Goal: Transaction & Acquisition: Book appointment/travel/reservation

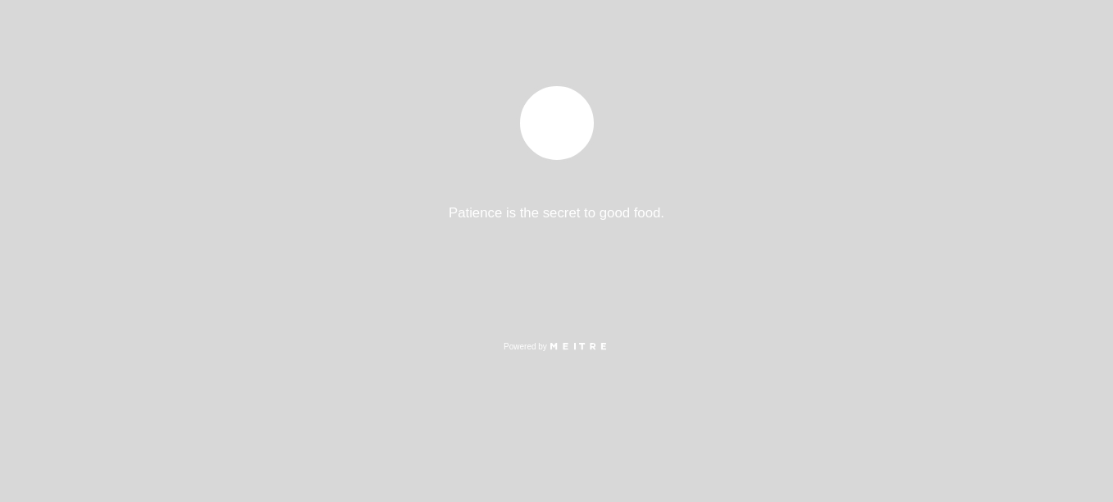
select select "es"
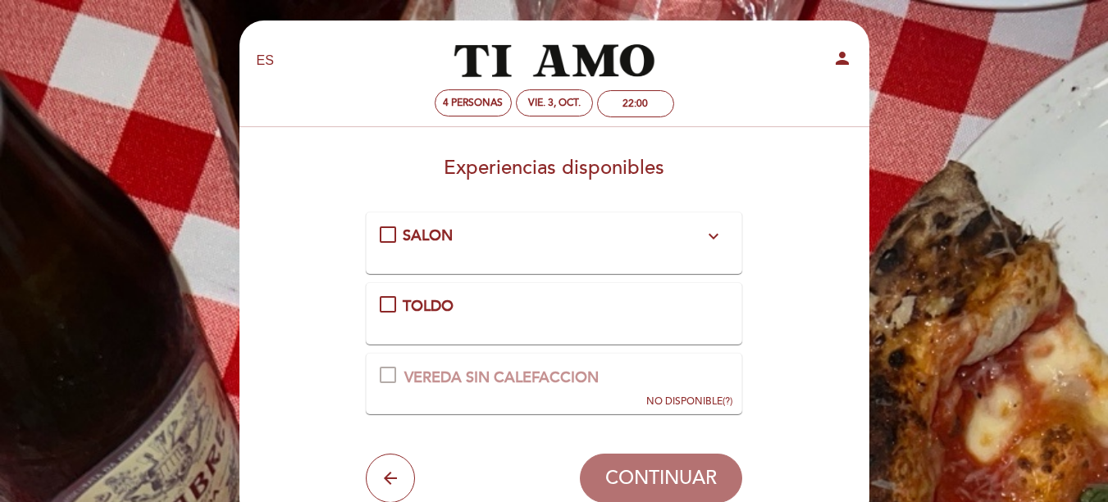
click at [717, 237] on icon "expand_more" at bounding box center [714, 236] width 20 height 20
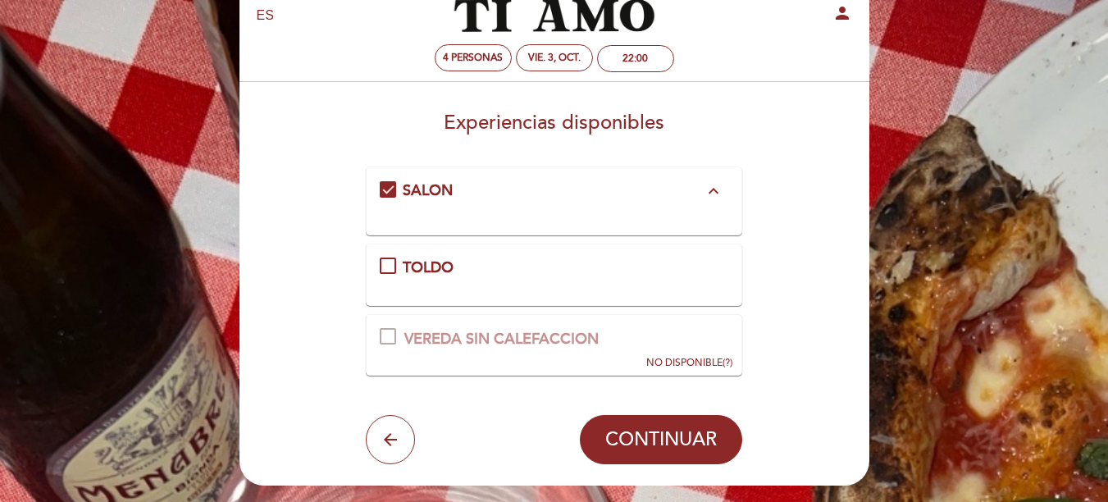
scroll to position [82, 0]
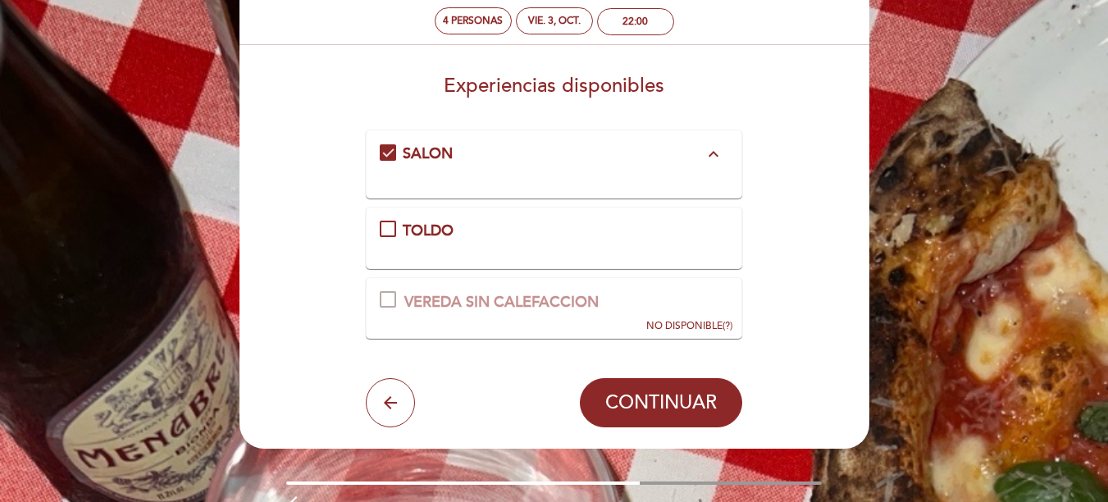
click at [385, 226] on div "TOLDO" at bounding box center [554, 231] width 349 height 21
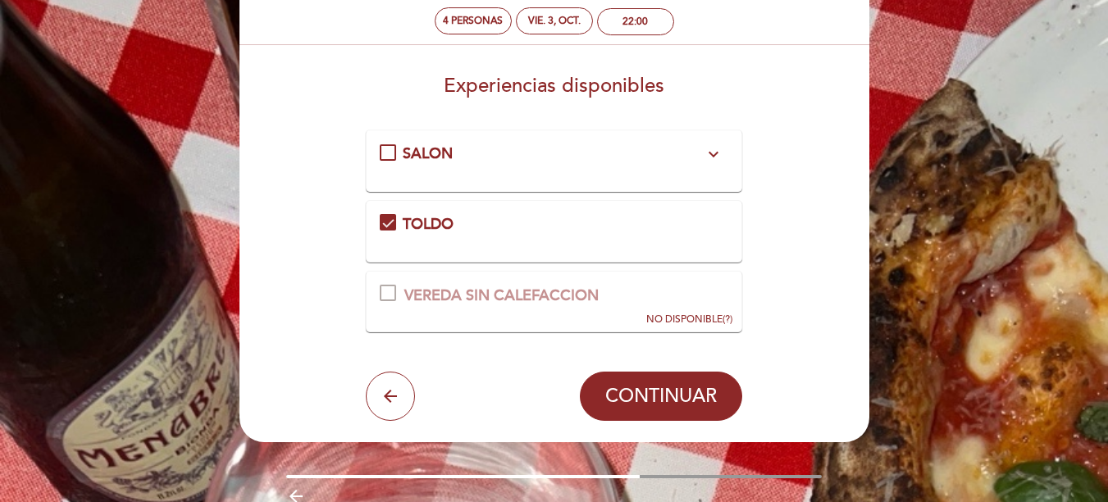
click at [392, 150] on div "SALON expand_more" at bounding box center [554, 154] width 349 height 21
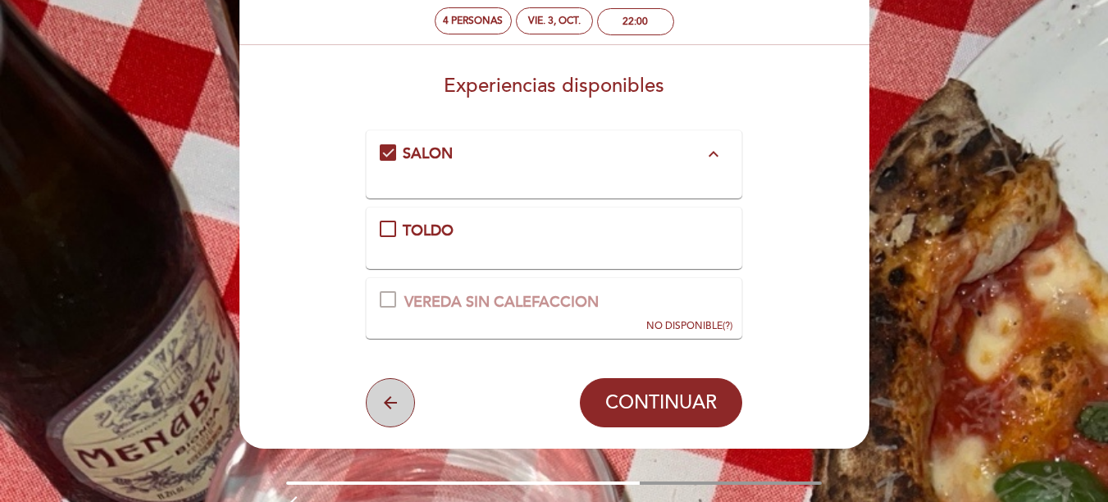
click at [398, 413] on icon "arrow_back" at bounding box center [391, 403] width 20 height 20
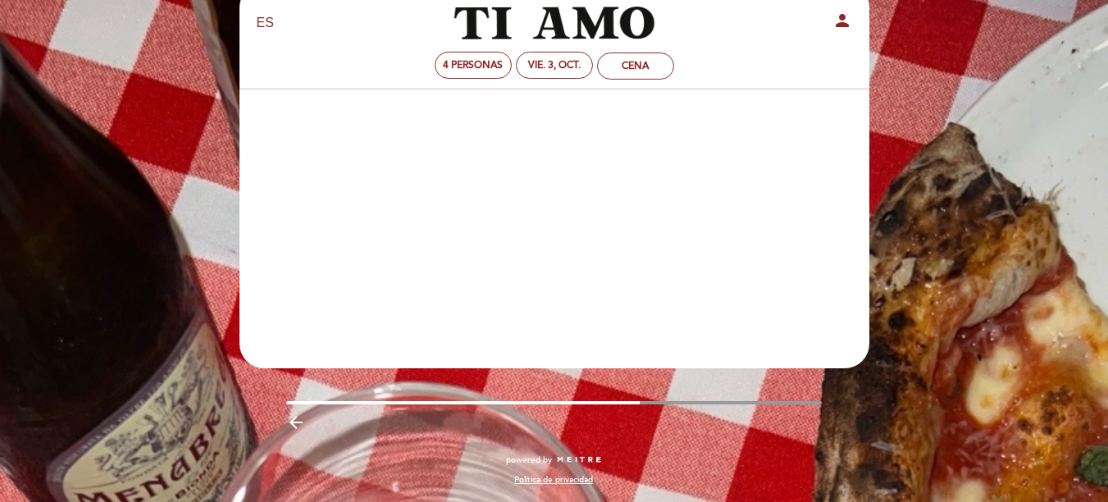
scroll to position [38, 0]
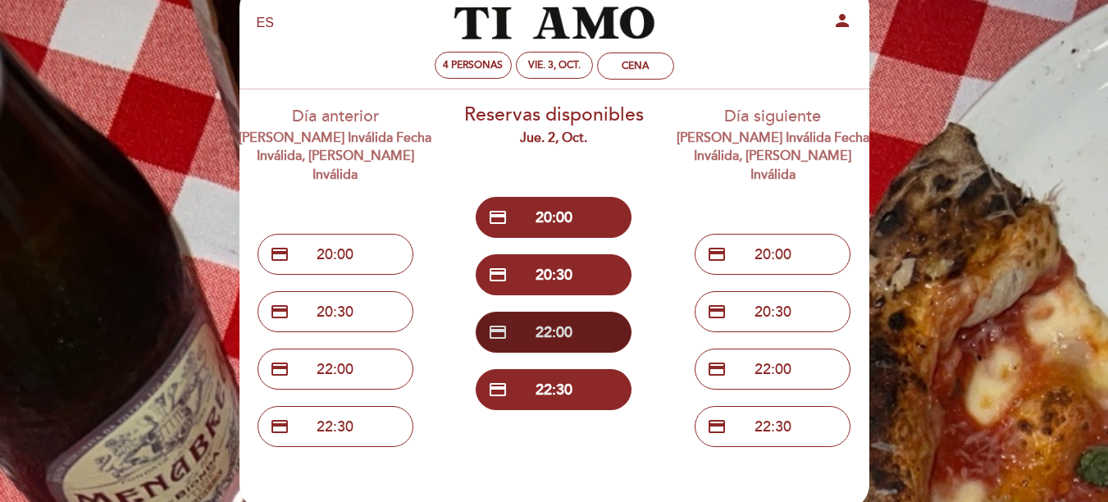
click at [573, 332] on button "credit_card 22:00" at bounding box center [554, 332] width 156 height 41
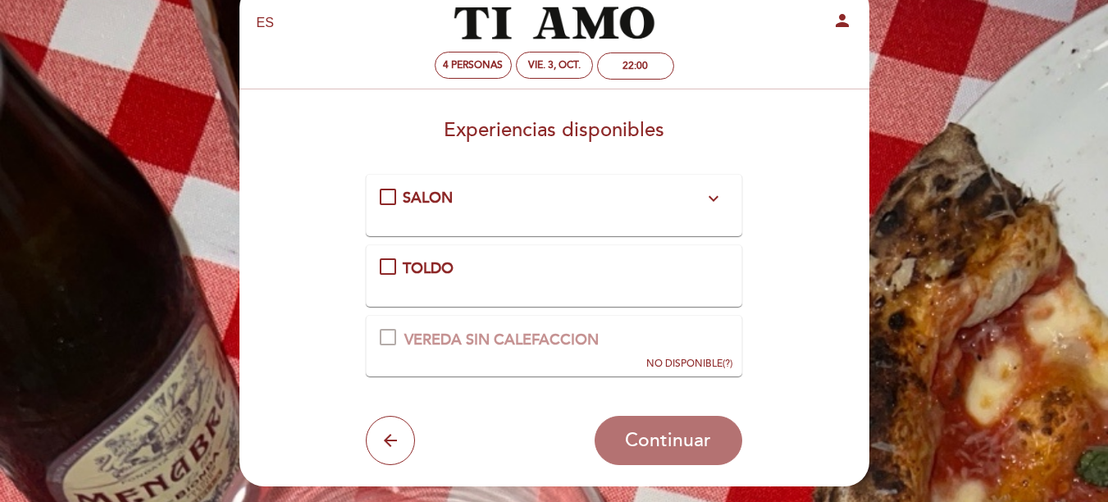
scroll to position [0, 0]
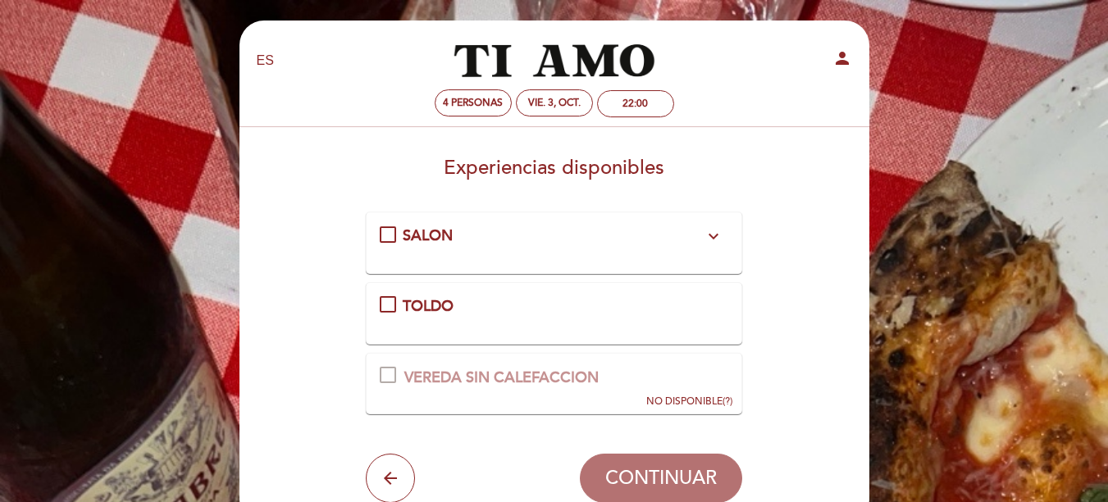
click at [706, 239] on icon "expand_more" at bounding box center [714, 236] width 20 height 20
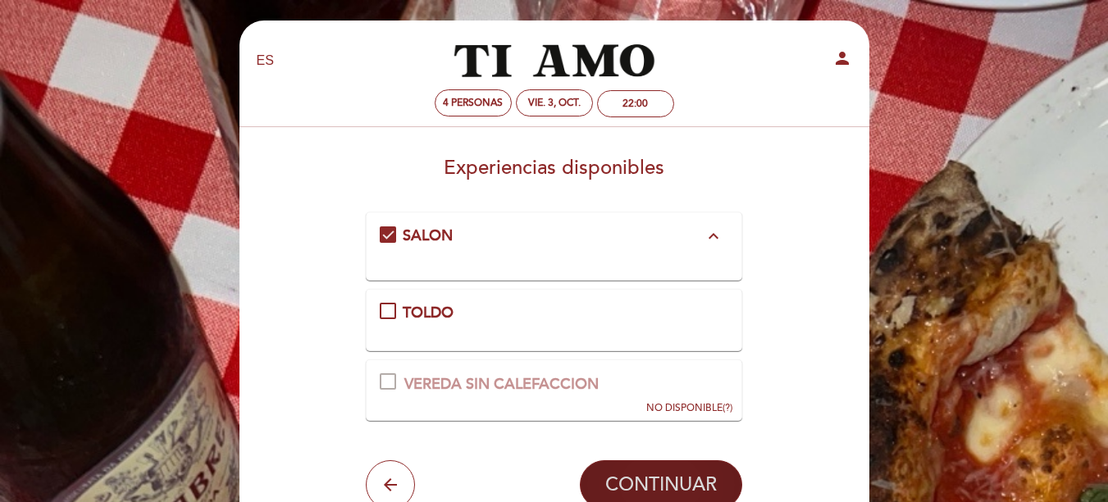
click at [631, 479] on span "CONTINUAR" at bounding box center [661, 484] width 112 height 23
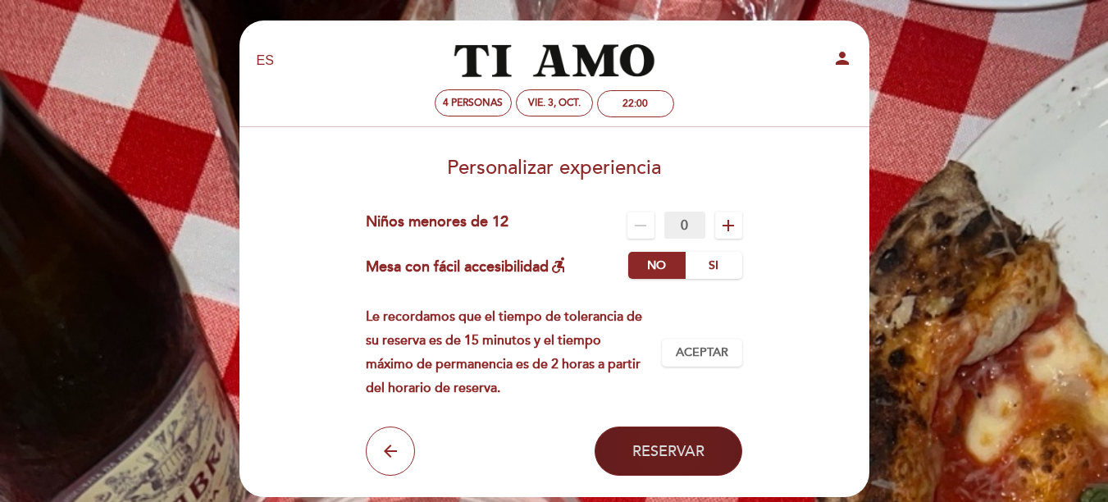
click at [684, 451] on span "Reservar" at bounding box center [668, 451] width 72 height 18
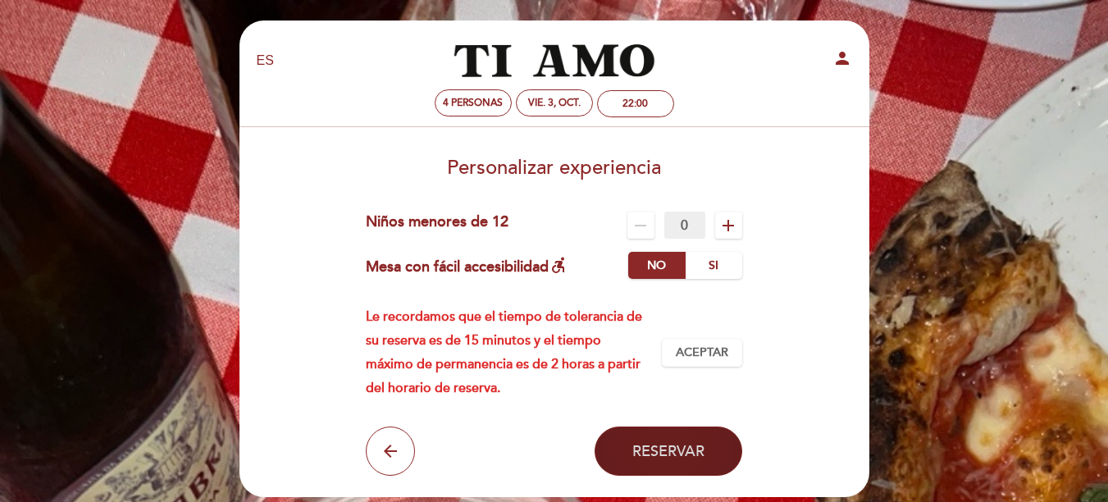
click at [672, 446] on span "Reservar" at bounding box center [668, 451] width 72 height 18
click at [667, 446] on span "Reservar" at bounding box center [668, 451] width 72 height 18
click at [657, 451] on span "Reservar" at bounding box center [668, 451] width 72 height 18
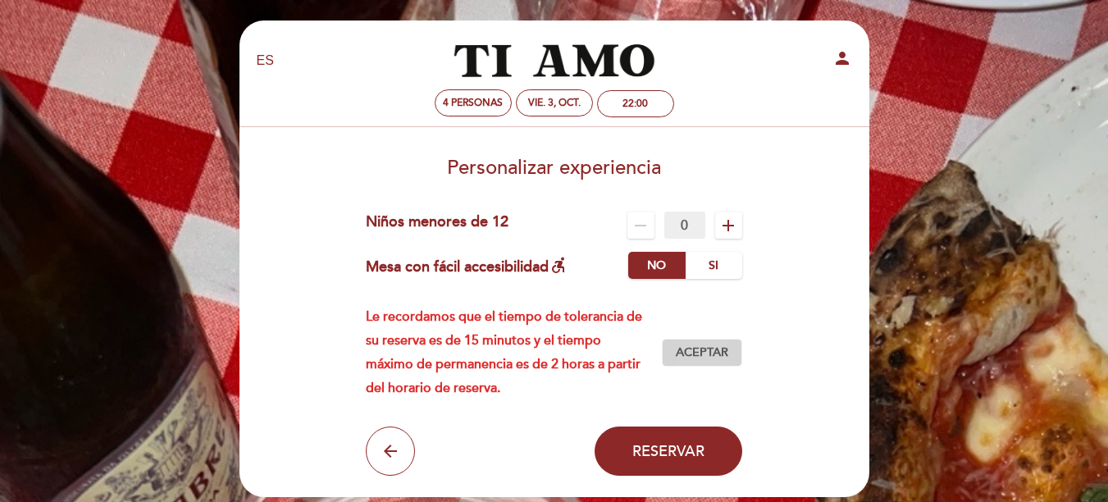
click at [680, 353] on span "Aceptar" at bounding box center [702, 353] width 53 height 17
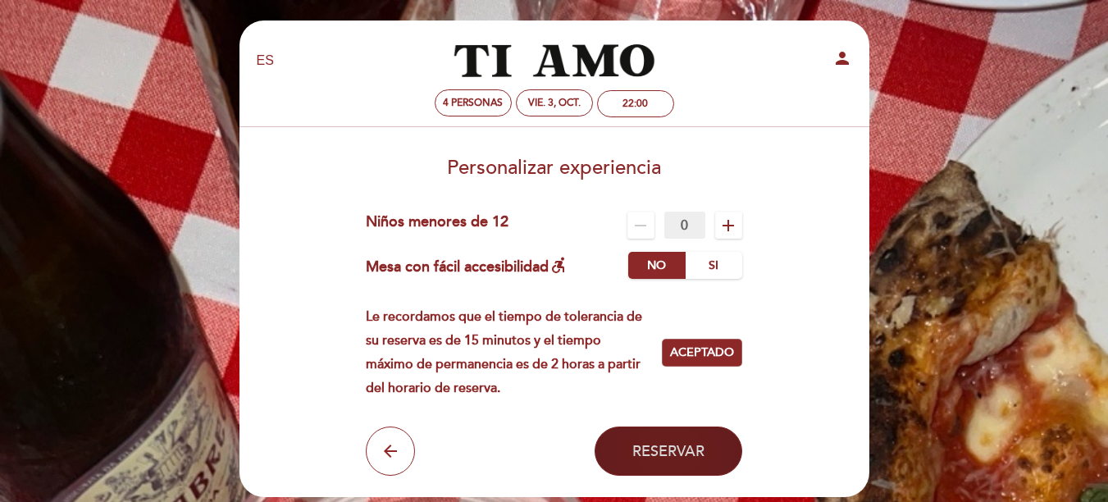
click at [669, 450] on span "Reservar" at bounding box center [668, 451] width 72 height 18
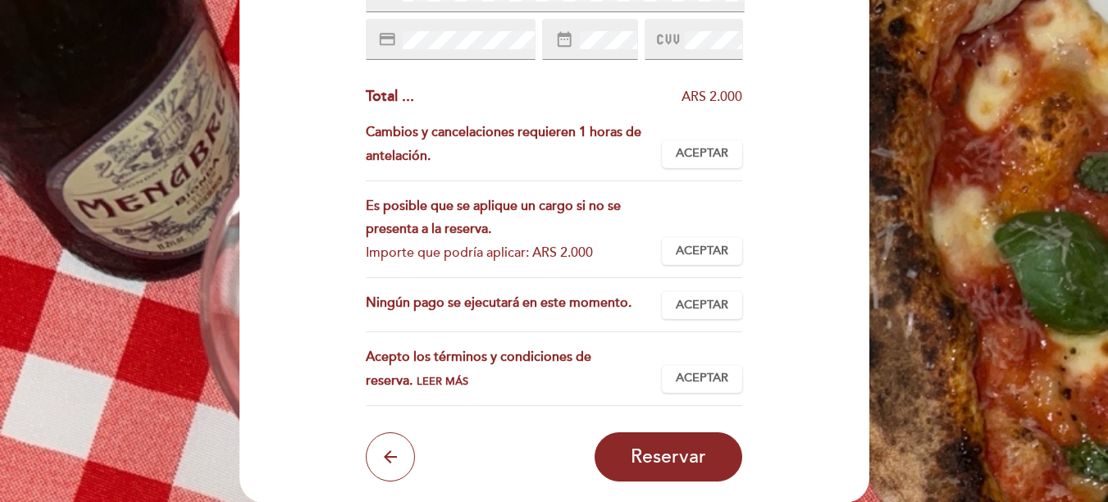
scroll to position [466, 0]
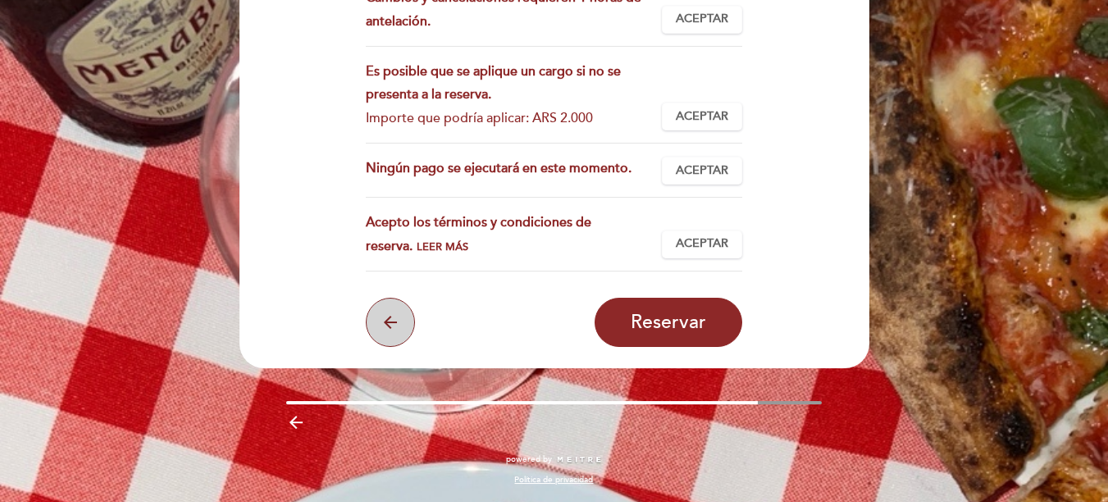
click at [393, 317] on icon "arrow_back" at bounding box center [391, 323] width 20 height 20
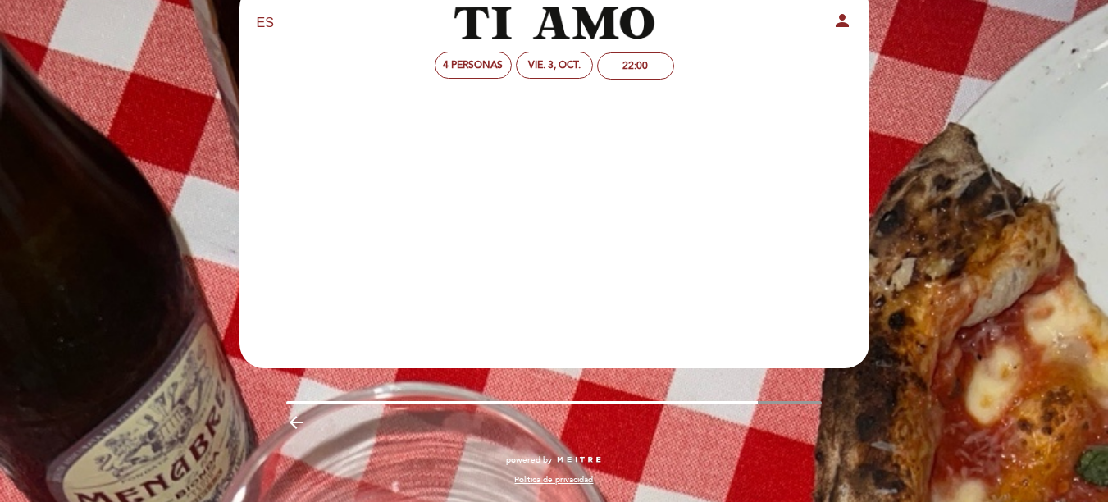
scroll to position [38, 0]
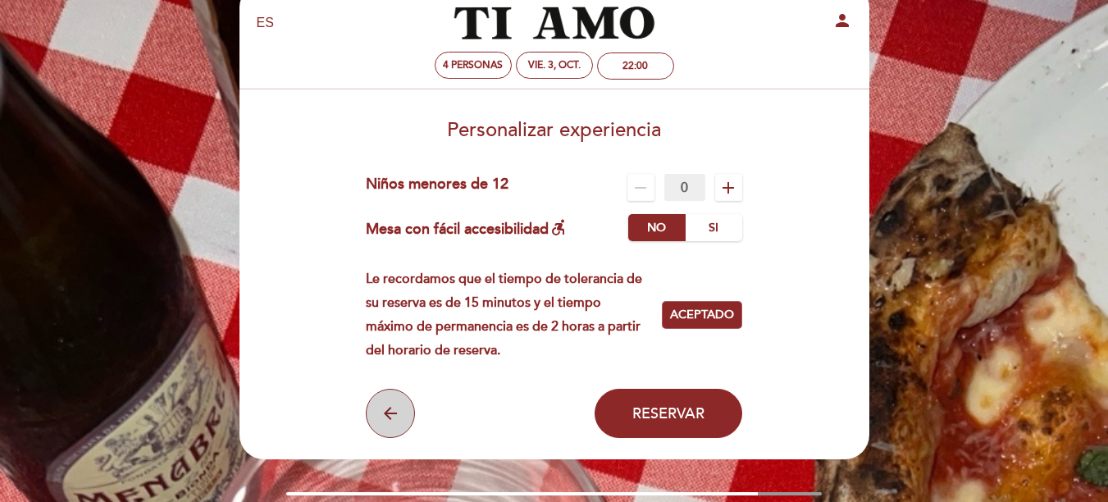
click at [381, 402] on button "arrow_back" at bounding box center [390, 413] width 49 height 49
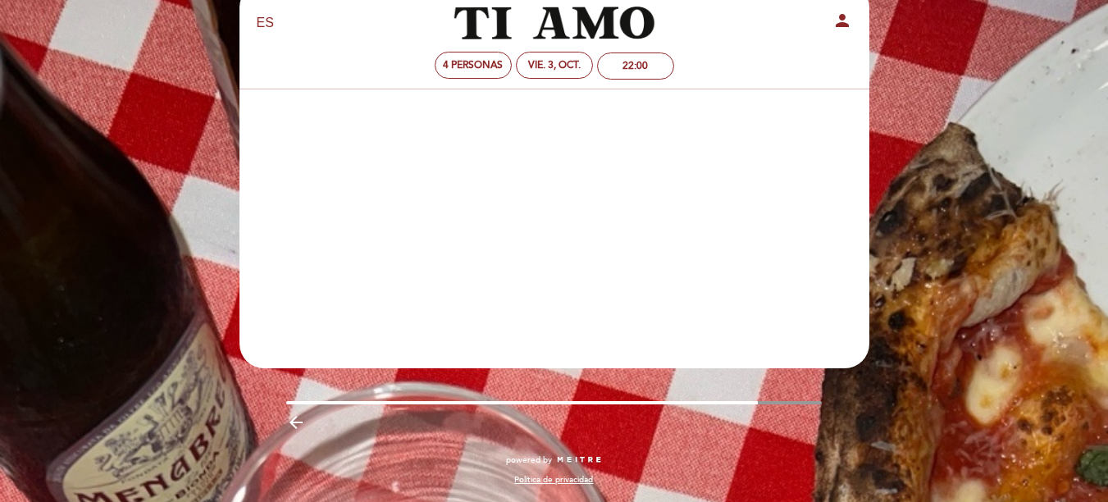
scroll to position [0, 0]
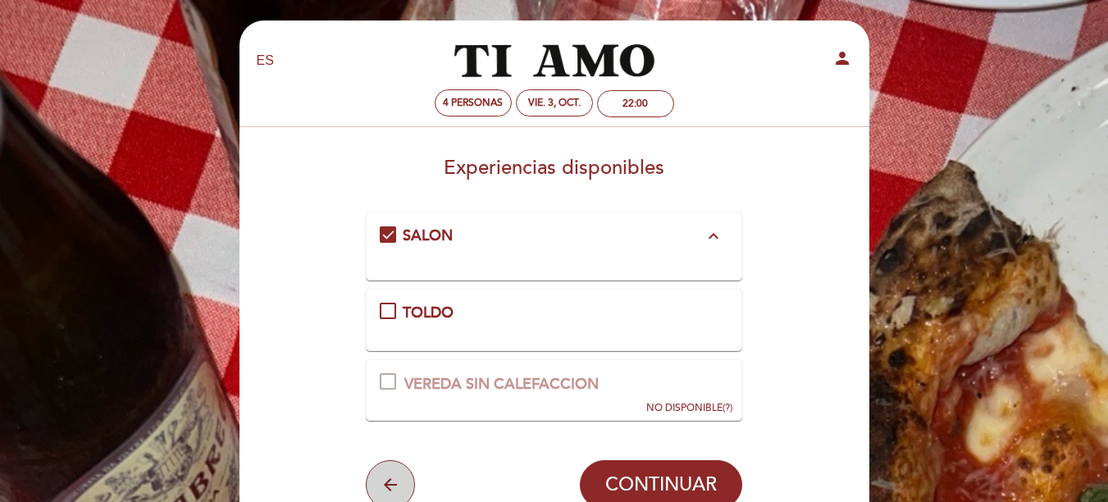
click at [384, 486] on icon "arrow_back" at bounding box center [391, 485] width 20 height 20
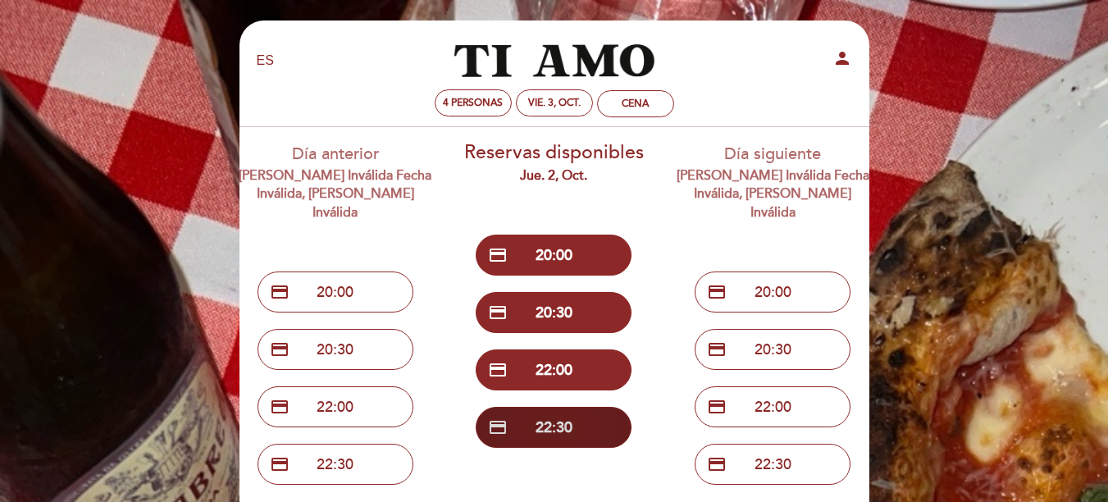
click at [545, 430] on button "credit_card 22:30" at bounding box center [554, 427] width 156 height 41
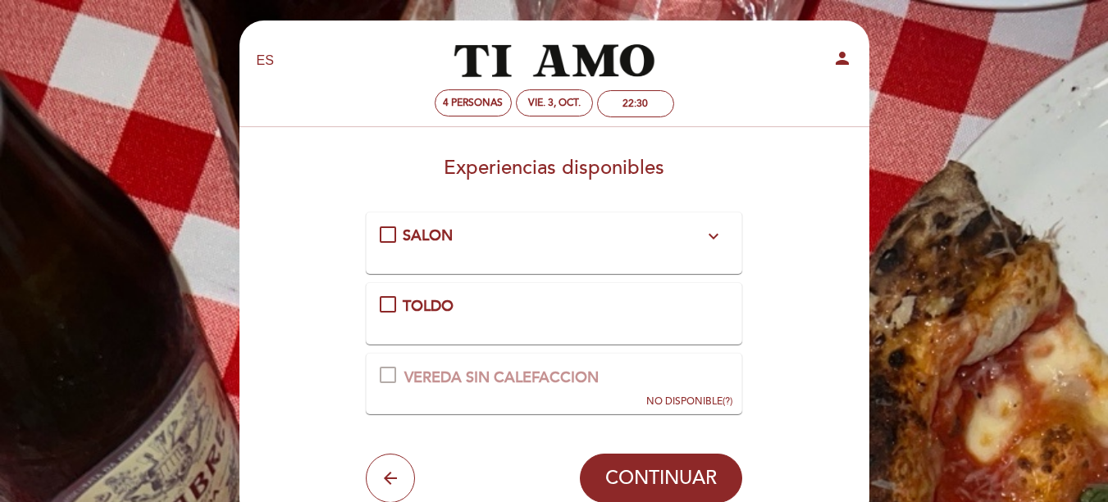
click at [394, 228] on div "SALON expand_more" at bounding box center [554, 236] width 349 height 21
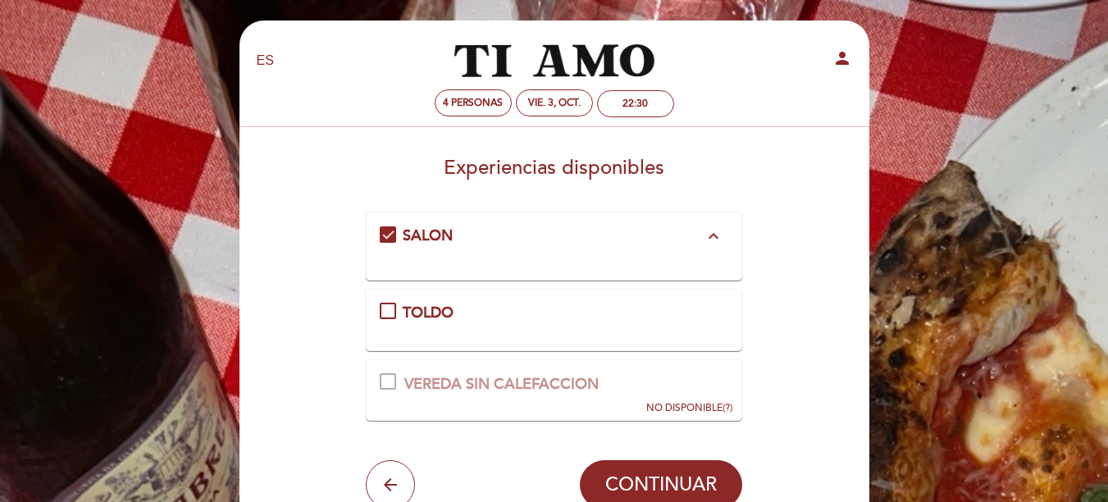
scroll to position [82, 0]
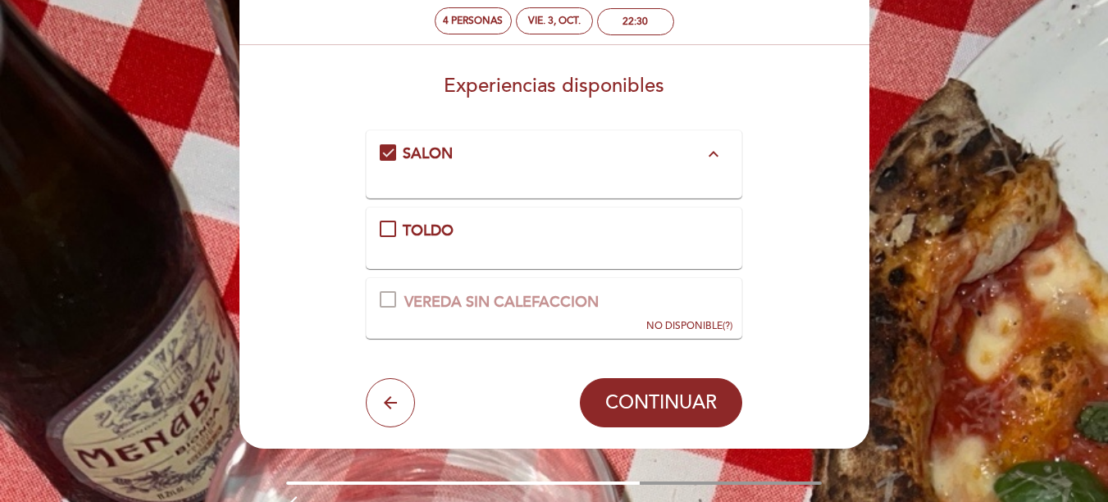
click at [390, 404] on icon "arrow_back" at bounding box center [391, 403] width 20 height 20
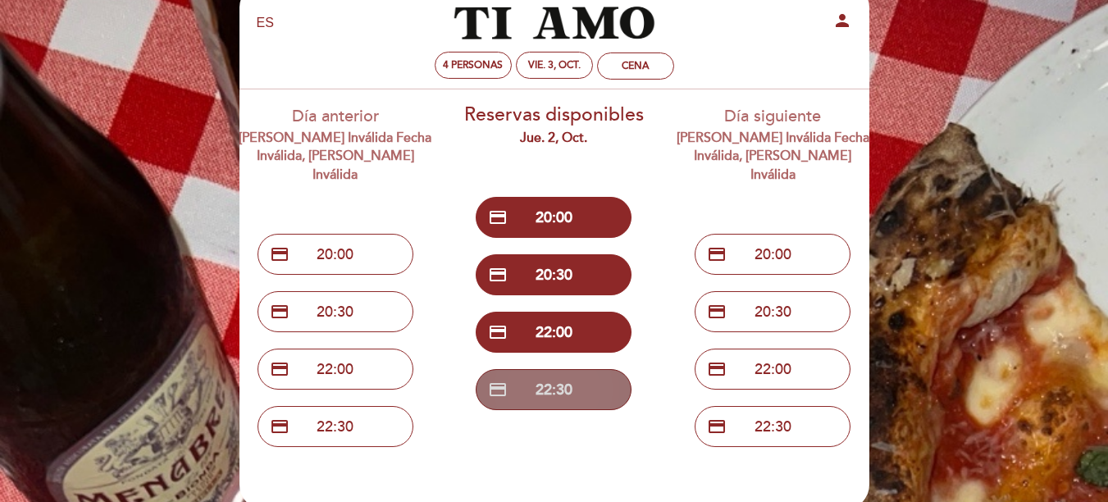
click at [558, 390] on button "credit_card 22:30" at bounding box center [554, 389] width 156 height 41
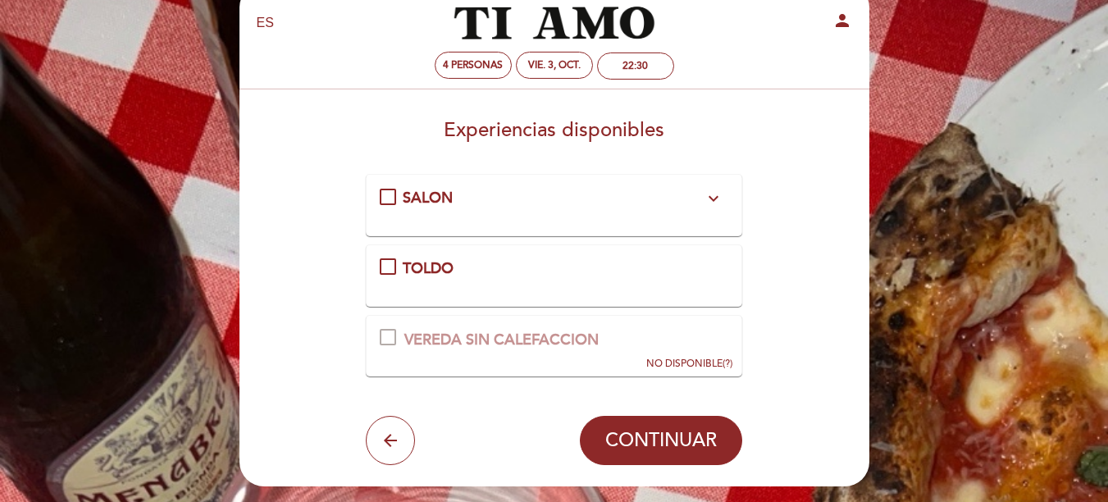
scroll to position [0, 0]
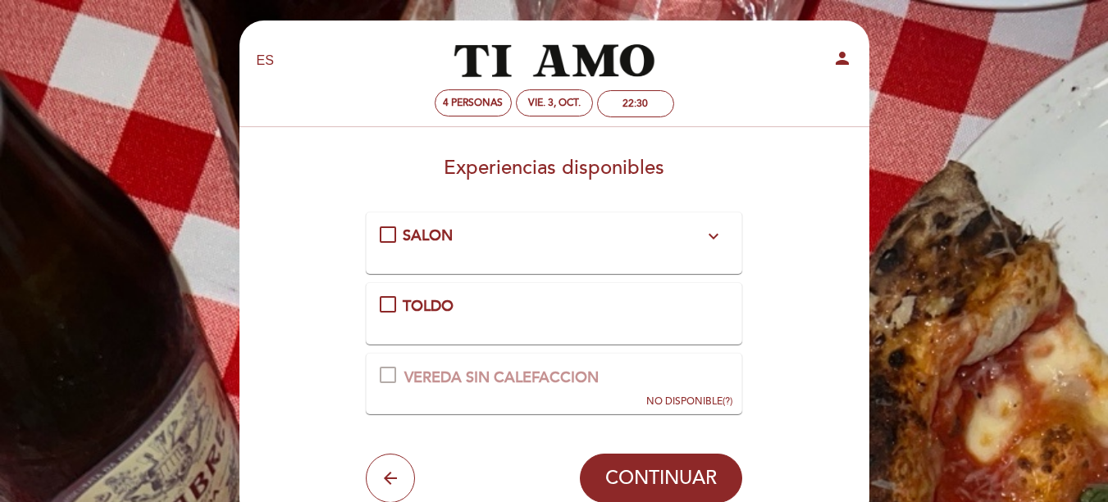
click at [394, 231] on div "SALON expand_more" at bounding box center [554, 236] width 349 height 21
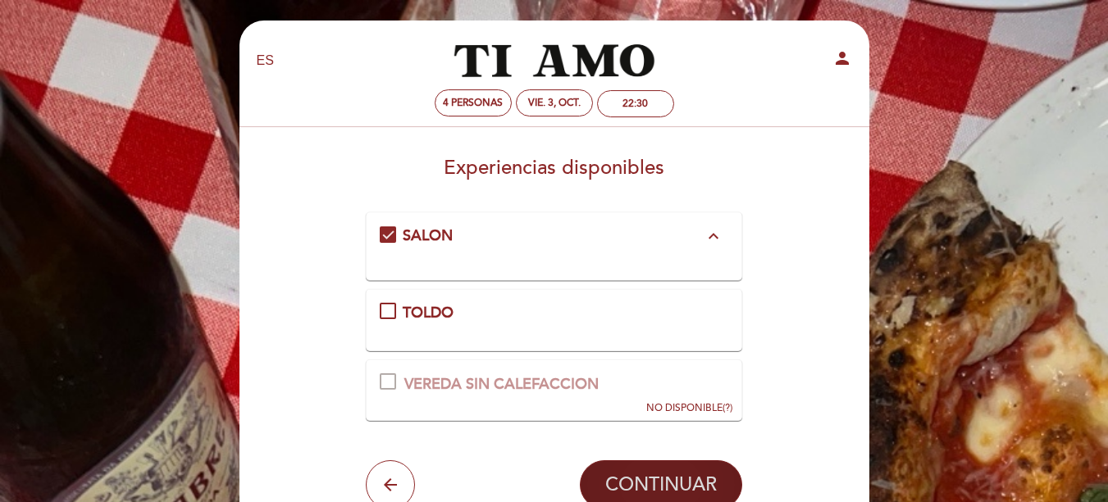
click at [651, 479] on span "CONTINUAR" at bounding box center [661, 484] width 112 height 23
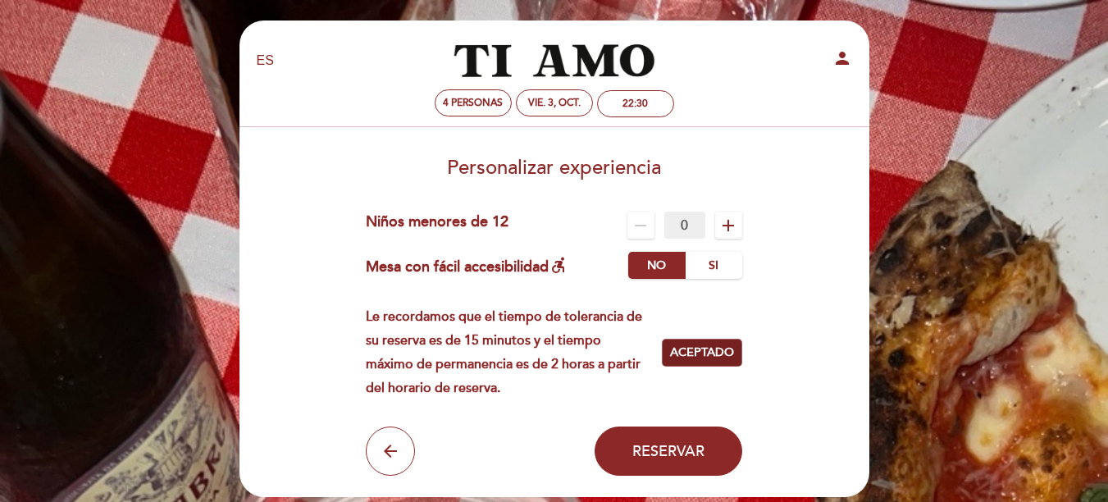
click at [718, 348] on span "Aceptado" at bounding box center [702, 353] width 64 height 17
click at [719, 352] on span "Aceptar" at bounding box center [702, 353] width 53 height 17
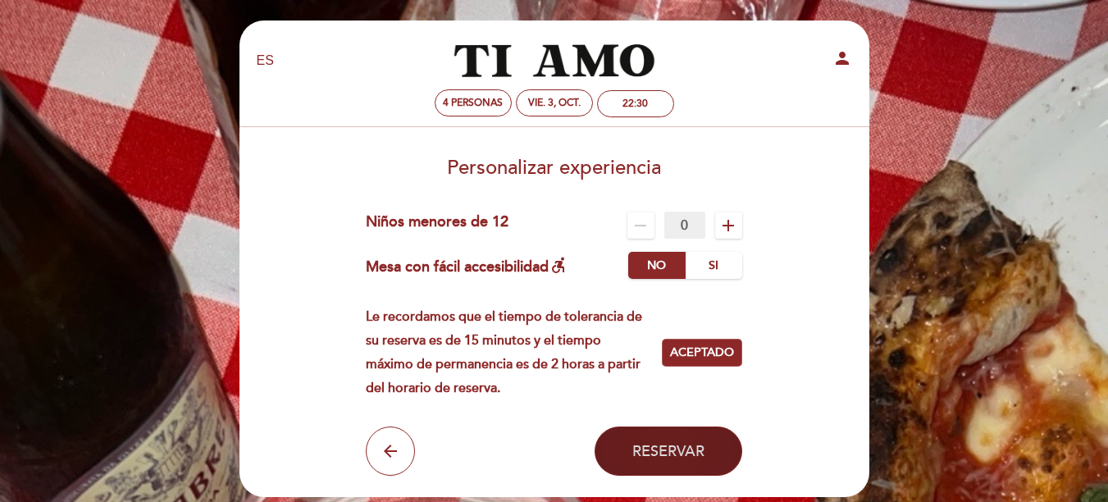
click at [676, 444] on span "Reservar" at bounding box center [668, 451] width 72 height 18
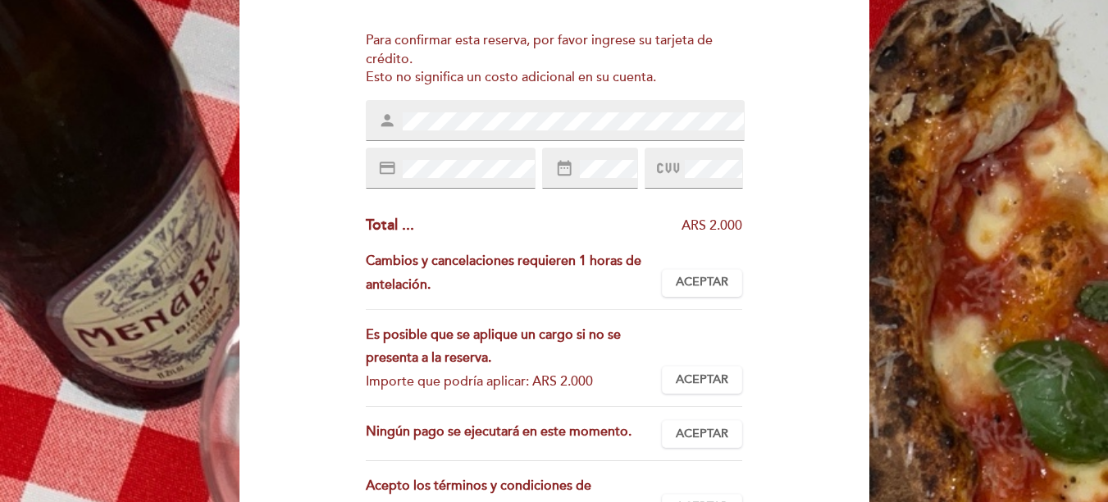
scroll to position [164, 0]
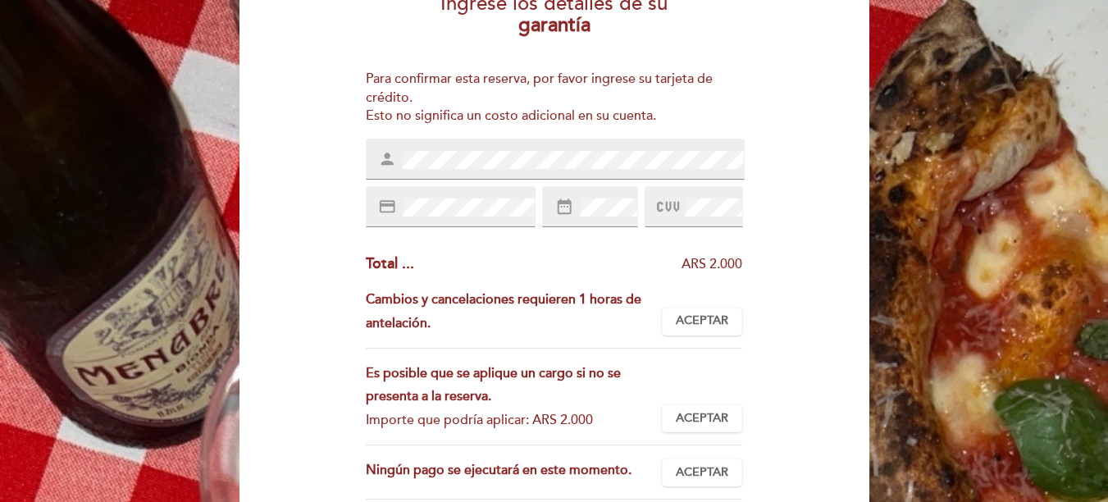
click at [595, 195] on div "date_range" at bounding box center [589, 206] width 95 height 41
click at [616, 217] on div "date_range" at bounding box center [589, 206] width 95 height 41
click at [675, 203] on icon at bounding box center [668, 207] width 22 height 27
click at [686, 327] on span "Aceptar" at bounding box center [702, 321] width 53 height 17
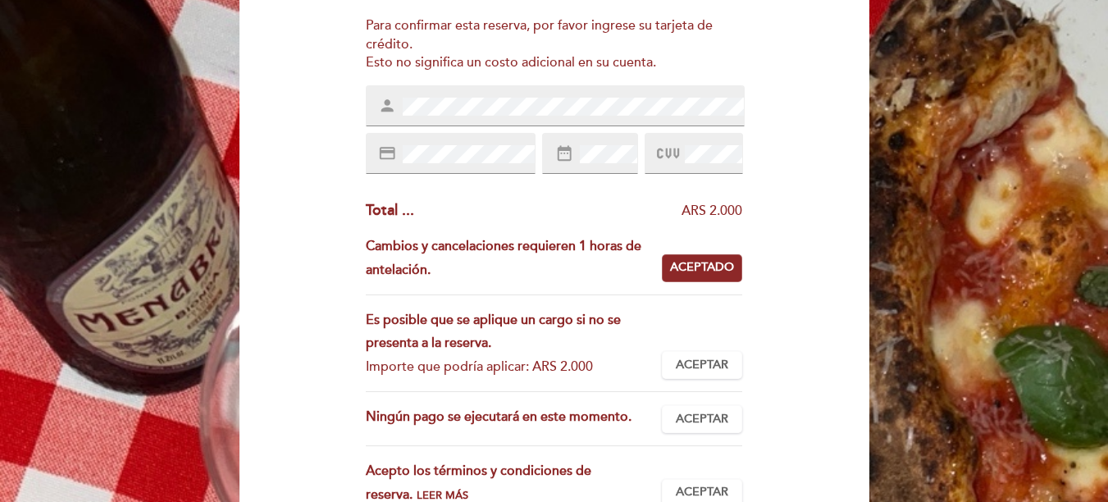
scroll to position [246, 0]
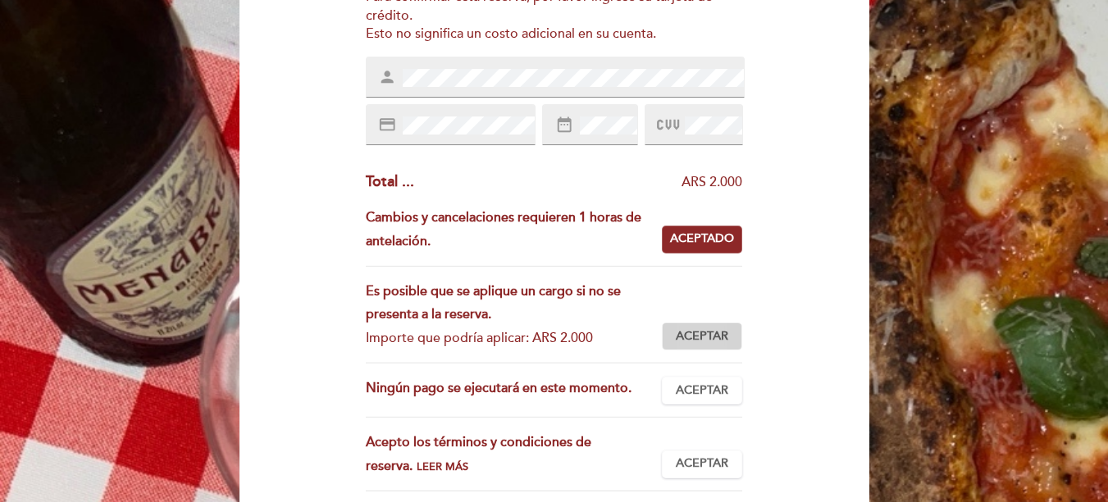
click at [713, 333] on span "Aceptar" at bounding box center [702, 336] width 53 height 17
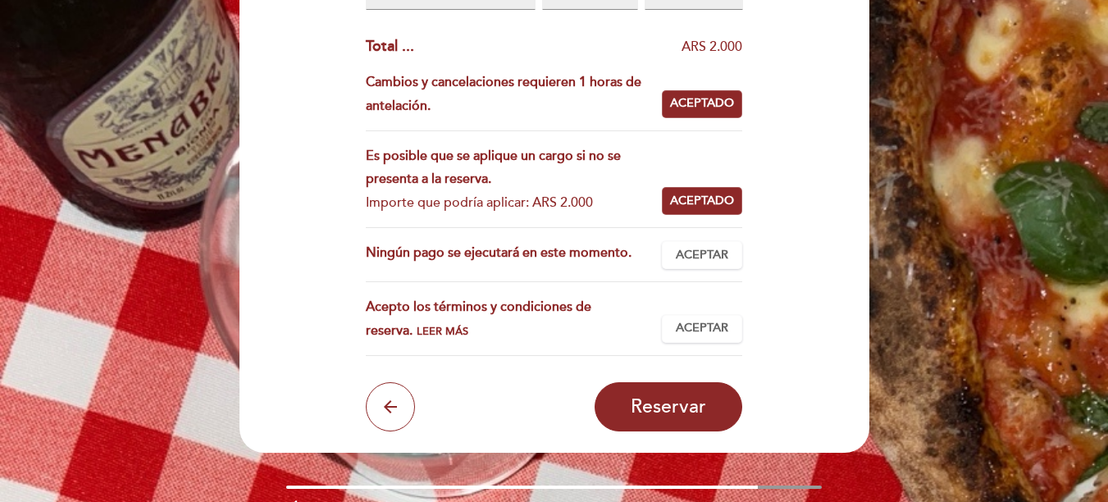
scroll to position [410, 0]
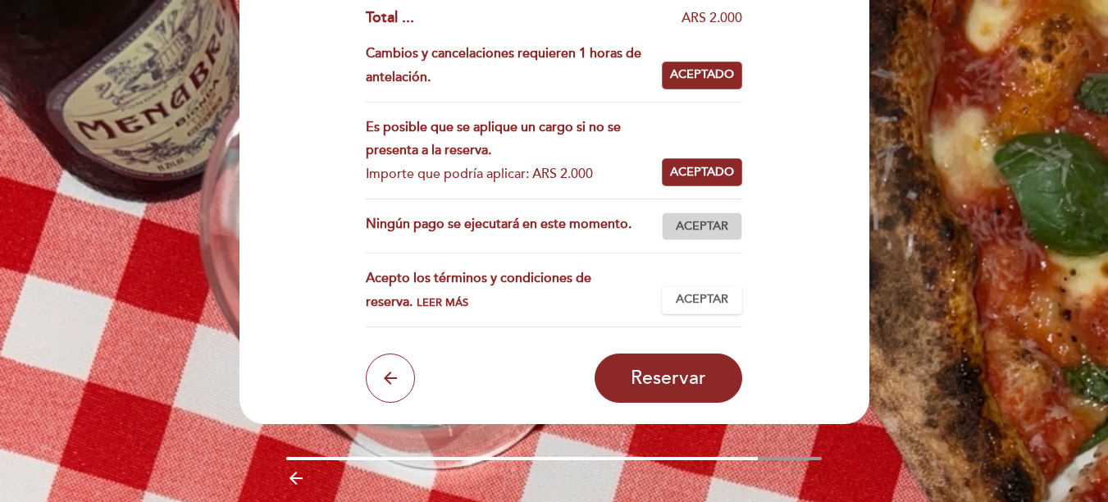
click at [703, 231] on span "Aceptar" at bounding box center [702, 226] width 53 height 17
click at [710, 299] on span "Aceptar" at bounding box center [702, 299] width 53 height 17
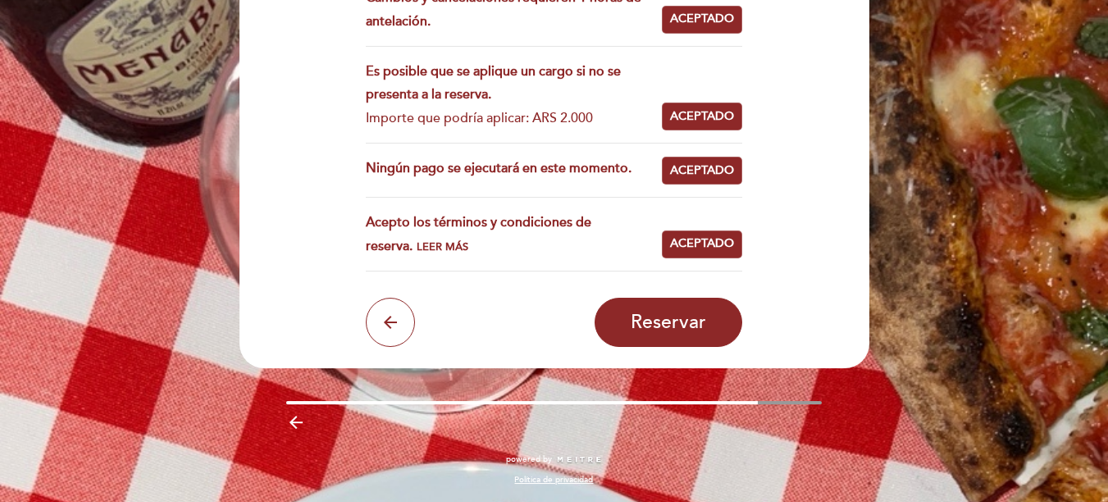
click at [381, 237] on div "Acepto los términos y condiciones de reserva. Leer más" at bounding box center [514, 235] width 296 height 48
click at [417, 242] on span "Leer más" at bounding box center [443, 246] width 52 height 13
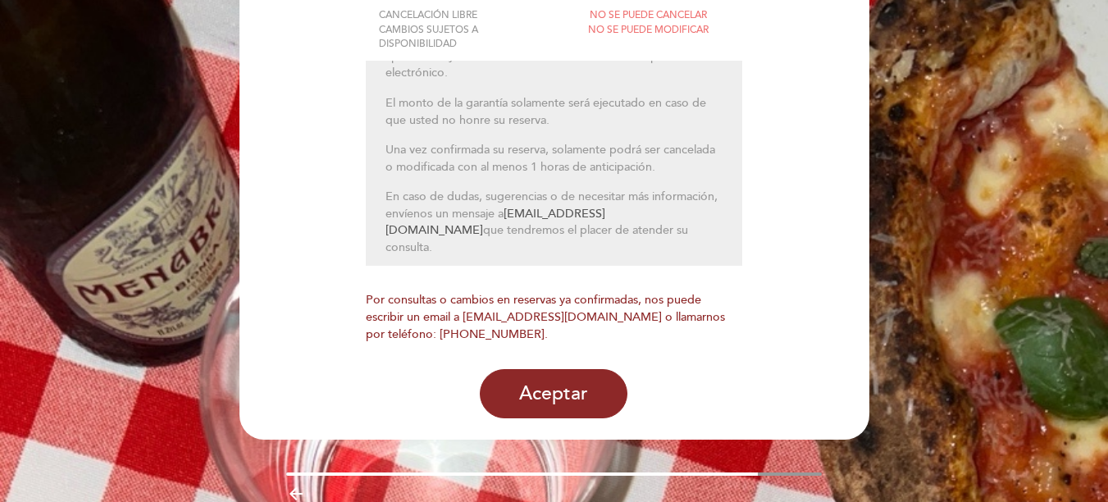
scroll to position [284, 0]
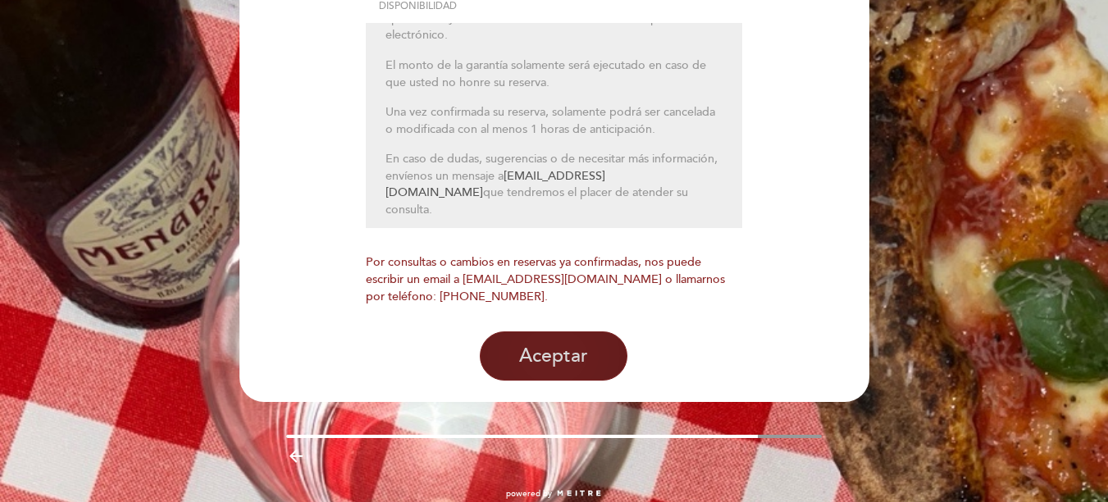
click at [587, 372] on button "Aceptar" at bounding box center [554, 355] width 148 height 49
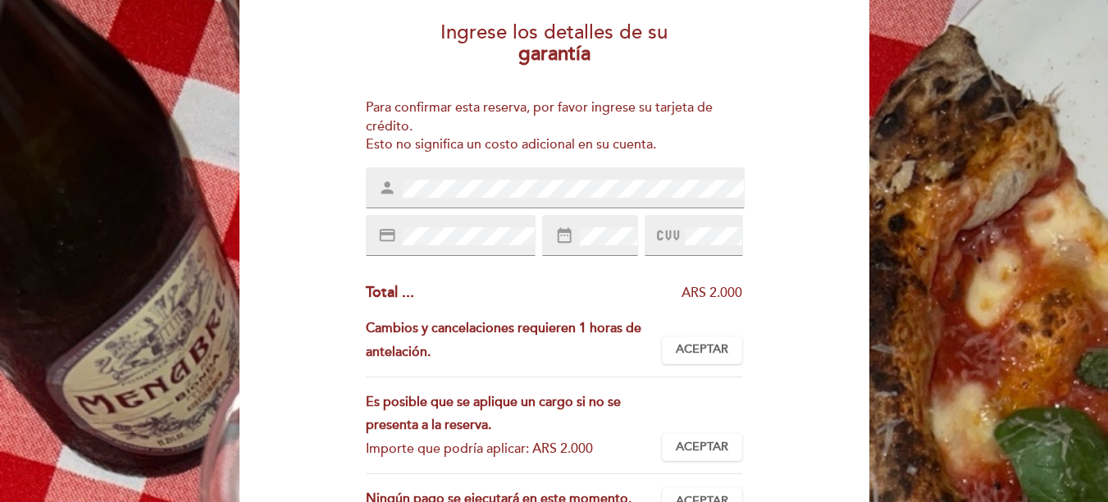
scroll to position [164, 0]
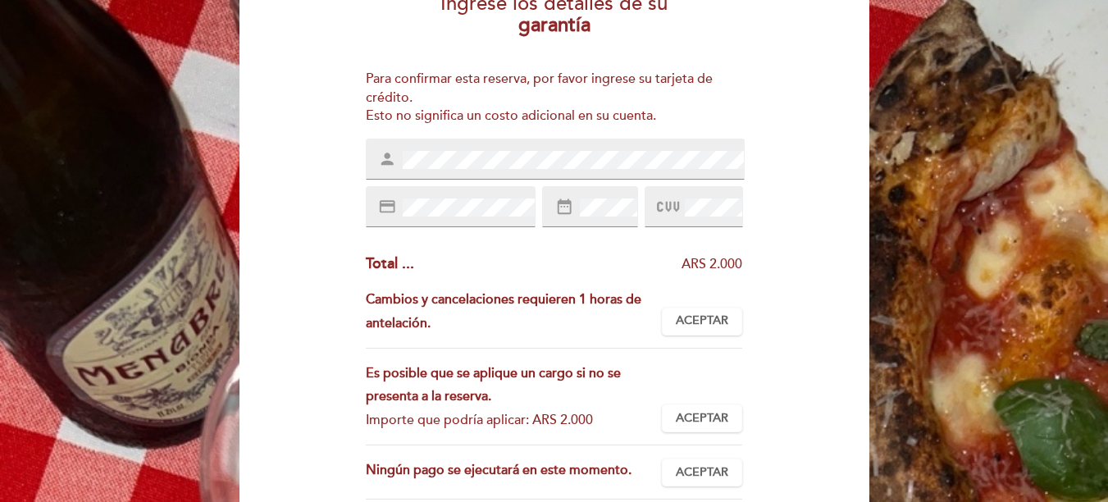
click at [480, 224] on div "credit_card" at bounding box center [451, 206] width 170 height 41
click at [719, 317] on span "Aceptar" at bounding box center [702, 321] width 53 height 17
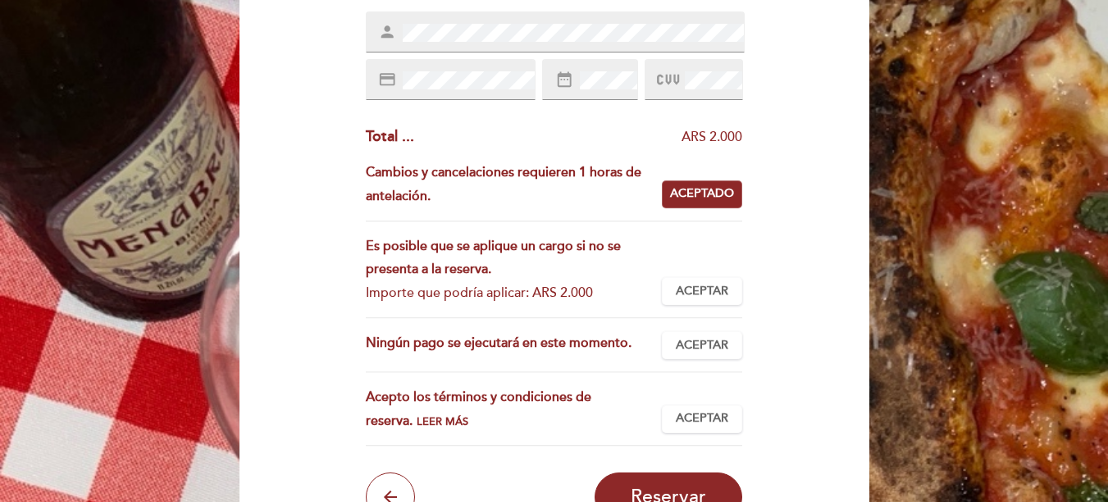
scroll to position [328, 0]
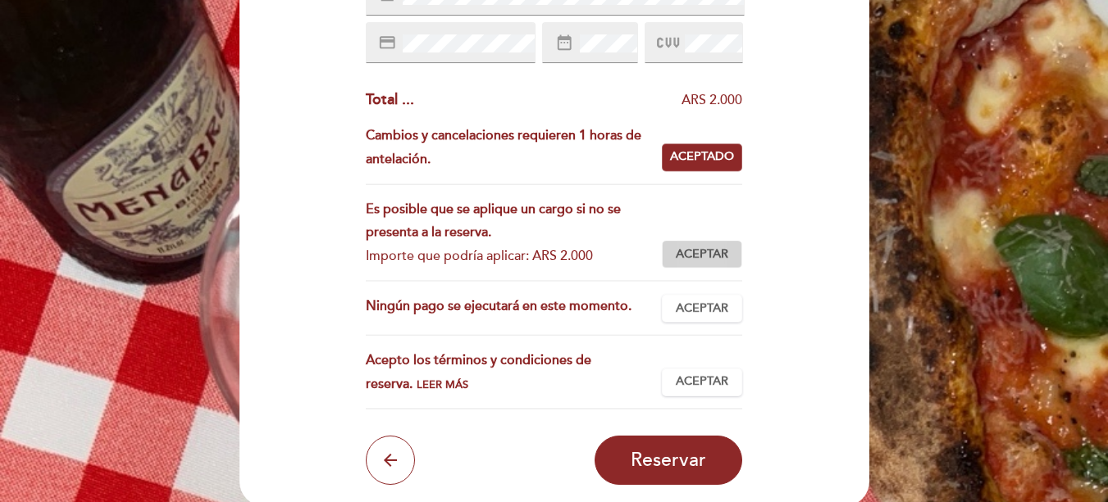
click at [710, 267] on button "Aceptar Aceptado" at bounding box center [702, 254] width 80 height 28
click at [701, 301] on span "Aceptar" at bounding box center [702, 308] width 53 height 17
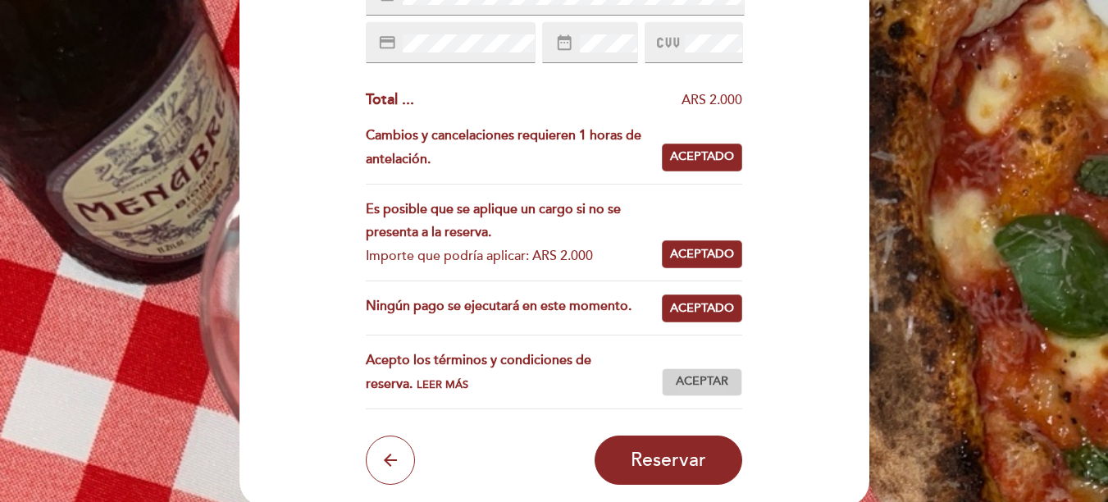
click at [695, 368] on button "Aceptar Aceptado" at bounding box center [702, 382] width 80 height 28
click at [417, 387] on span "Leer más" at bounding box center [443, 384] width 52 height 13
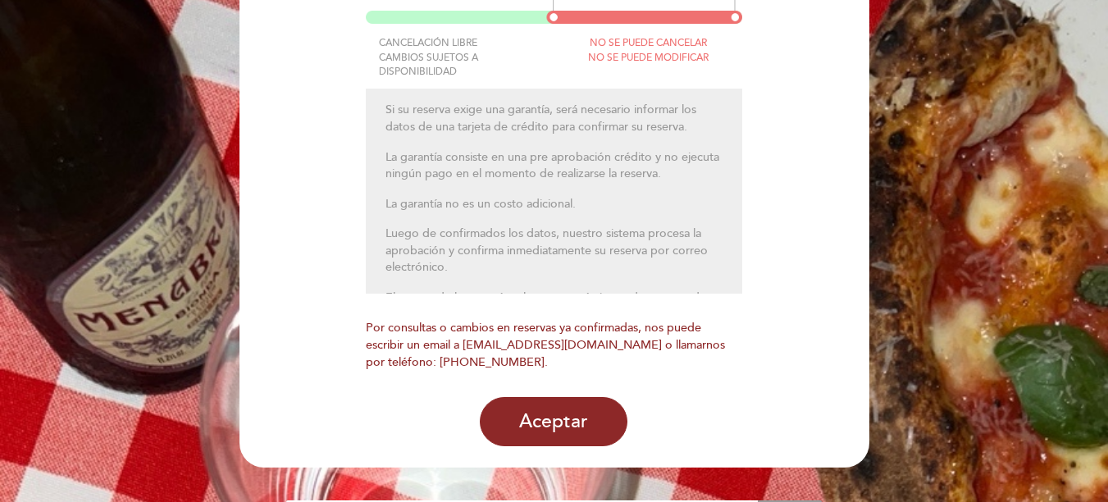
scroll to position [284, 0]
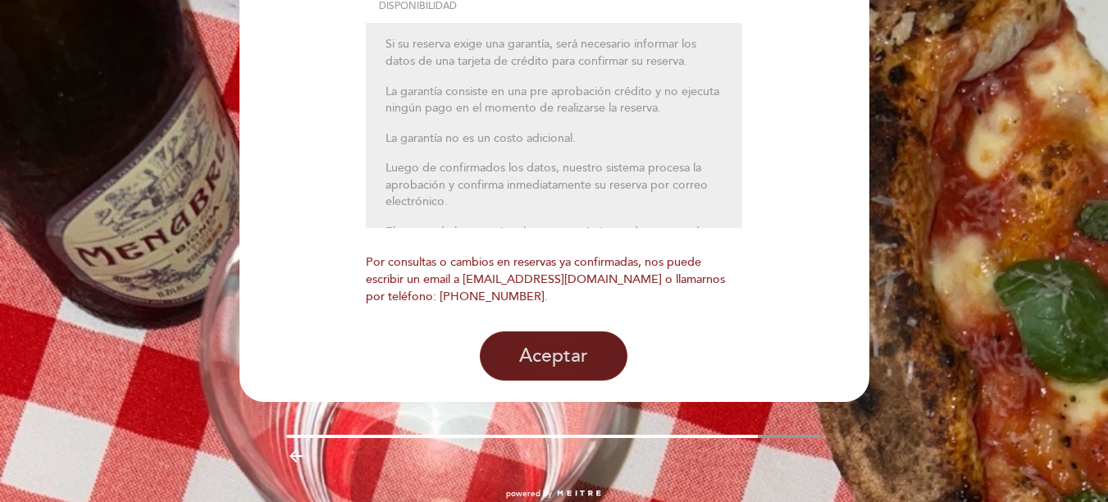
click at [537, 349] on button "Aceptar" at bounding box center [554, 355] width 148 height 49
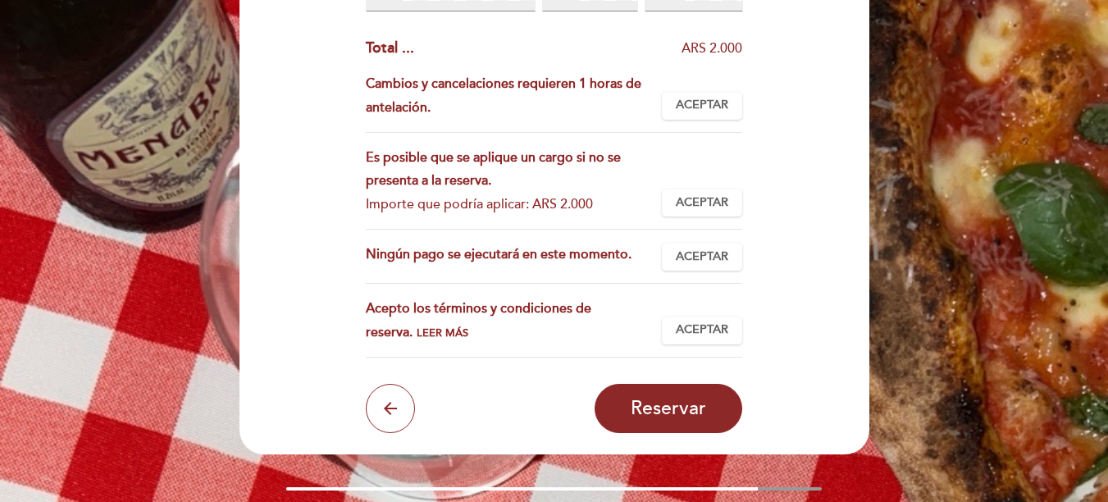
scroll to position [138, 0]
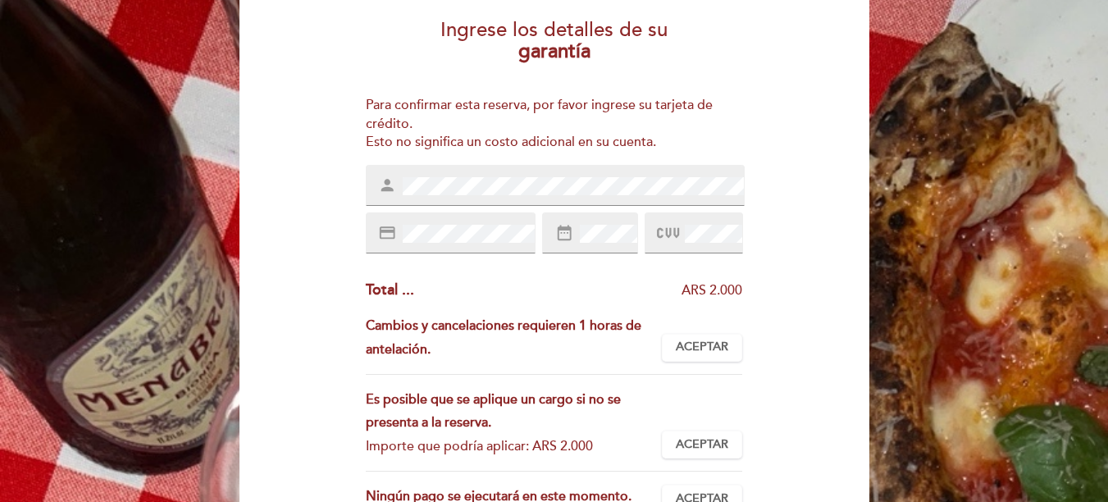
click at [555, 199] on div "person" at bounding box center [555, 185] width 379 height 41
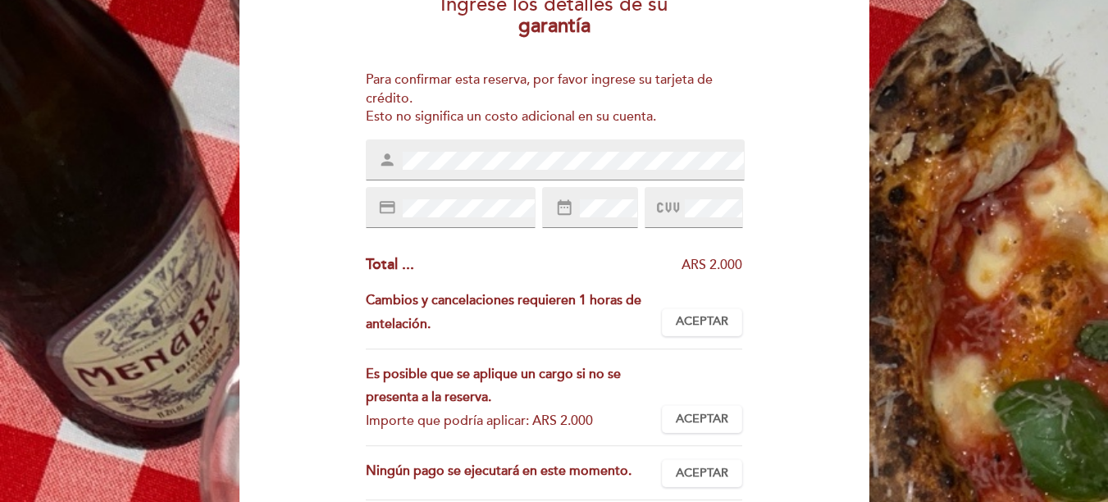
scroll to position [164, 0]
click at [644, 216] on div "credit_card date_range" at bounding box center [554, 206] width 377 height 41
click at [684, 214] on span at bounding box center [712, 208] width 61 height 20
click at [685, 194] on div at bounding box center [694, 206] width 98 height 41
drag, startPoint x: 675, startPoint y: 320, endPoint x: 706, endPoint y: 344, distance: 38.6
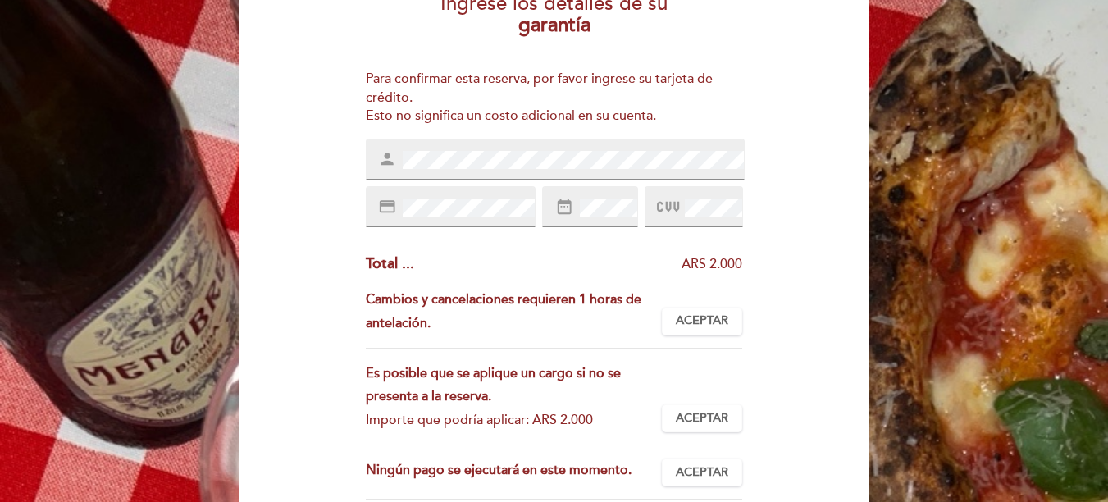
click at [678, 320] on button "Aceptar Aceptado" at bounding box center [702, 322] width 80 height 28
drag, startPoint x: 705, startPoint y: 409, endPoint x: 706, endPoint y: 456, distance: 46.8
click at [706, 411] on span "Aceptar" at bounding box center [702, 418] width 53 height 17
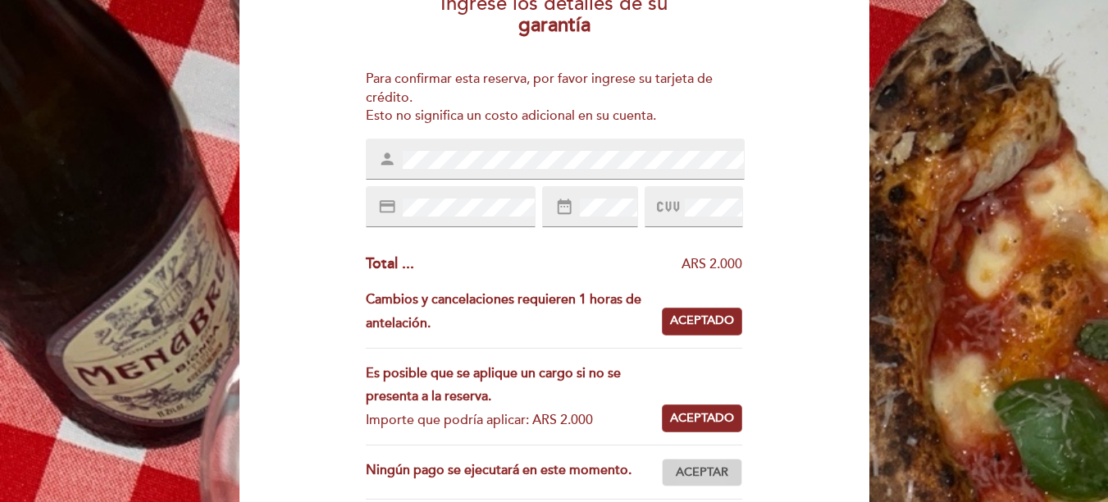
drag, startPoint x: 700, startPoint y: 471, endPoint x: 721, endPoint y: 463, distance: 22.9
click at [706, 468] on span "Aceptar" at bounding box center [702, 472] width 53 height 17
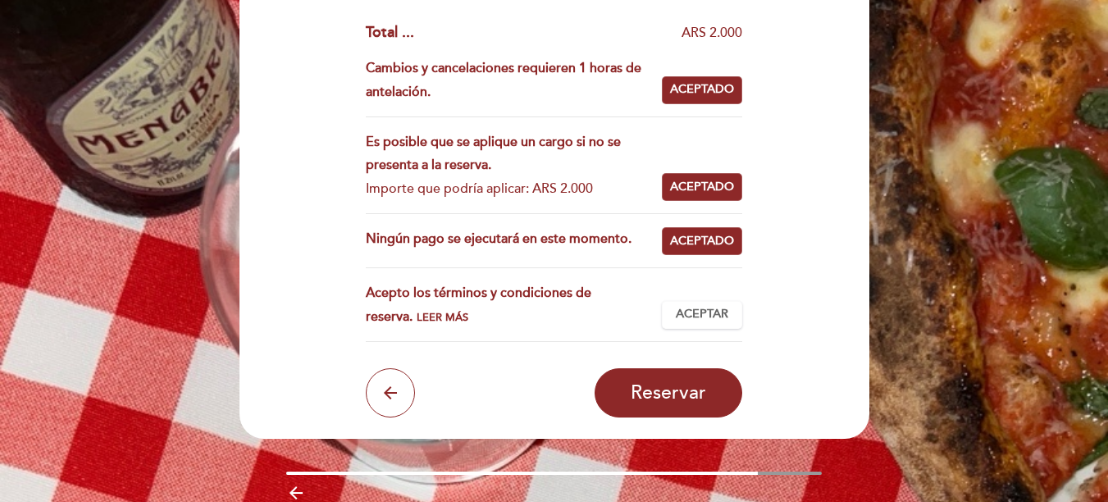
scroll to position [466, 0]
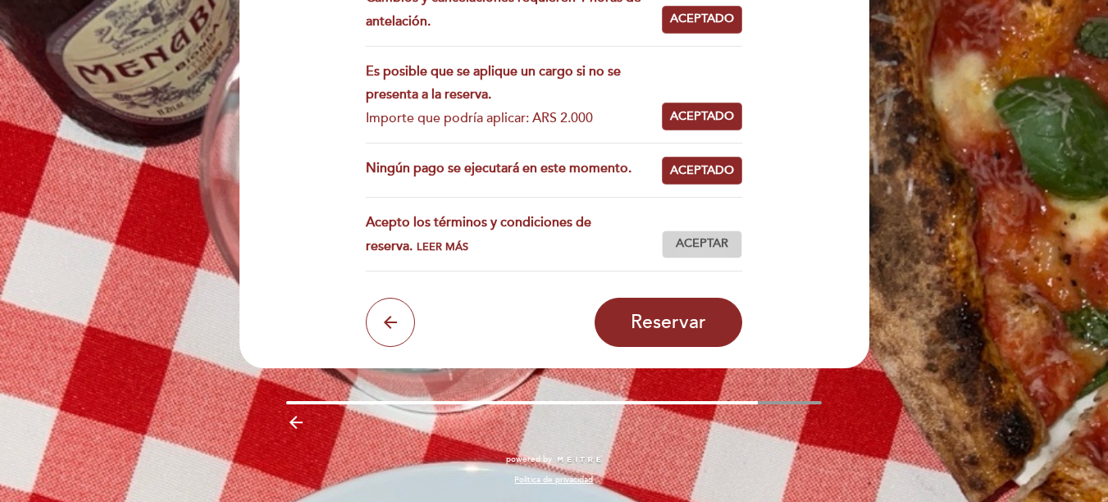
click at [707, 244] on span "Aceptar" at bounding box center [702, 243] width 53 height 17
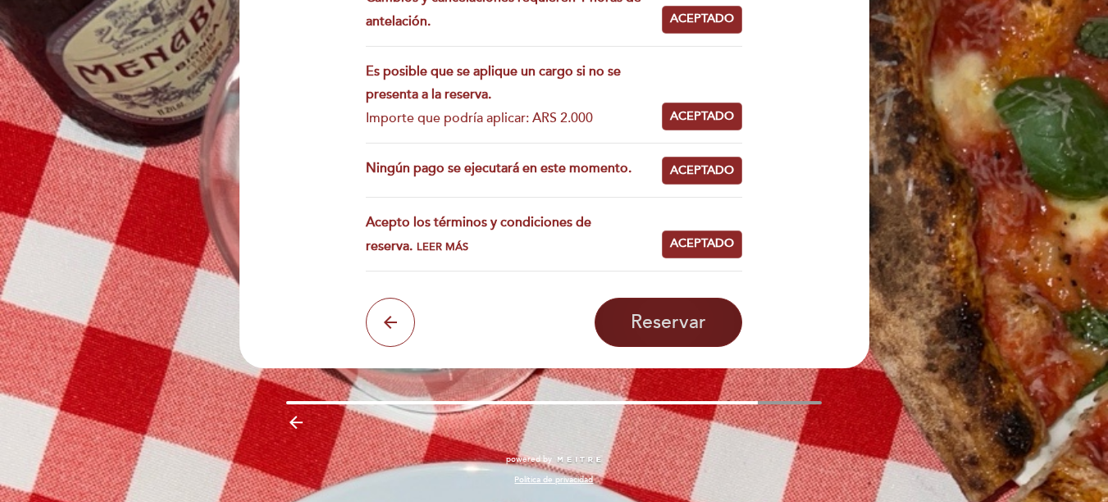
click at [669, 317] on span "Reservar" at bounding box center [668, 322] width 75 height 23
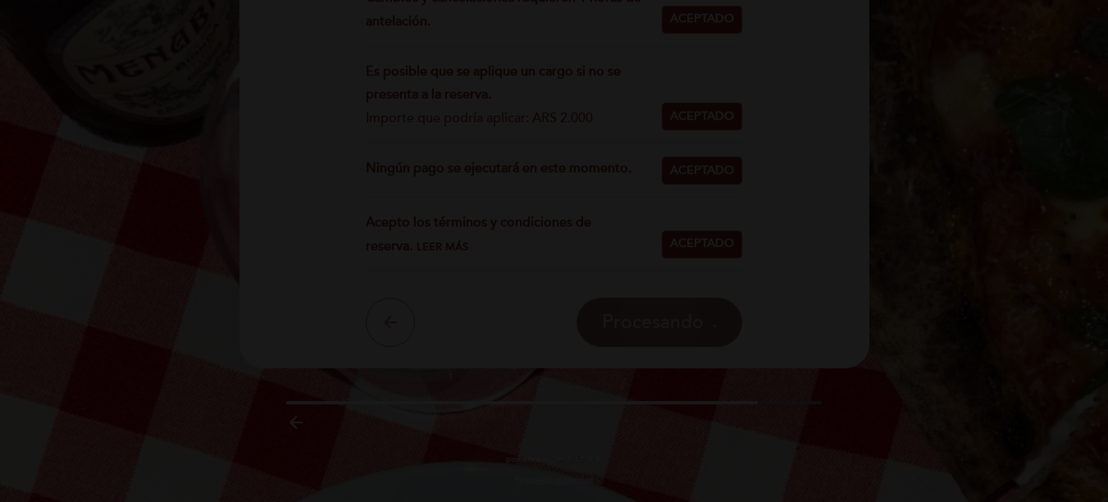
scroll to position [0, 0]
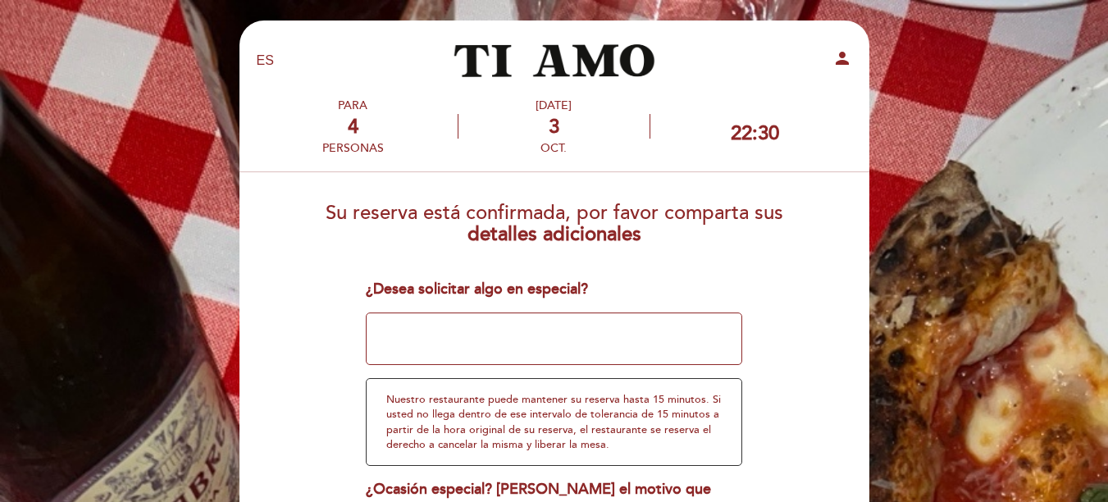
click at [491, 333] on textarea at bounding box center [554, 339] width 377 height 53
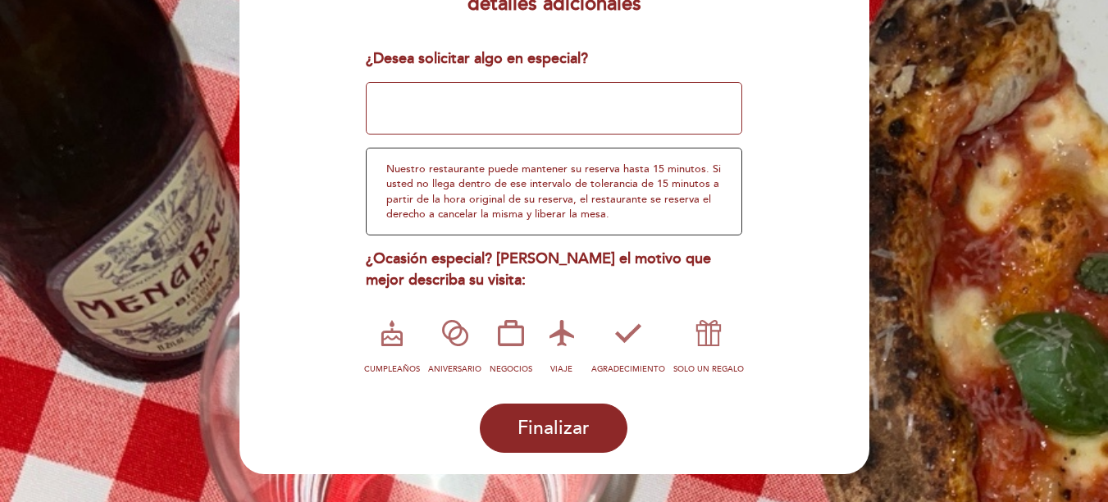
scroll to position [202, 0]
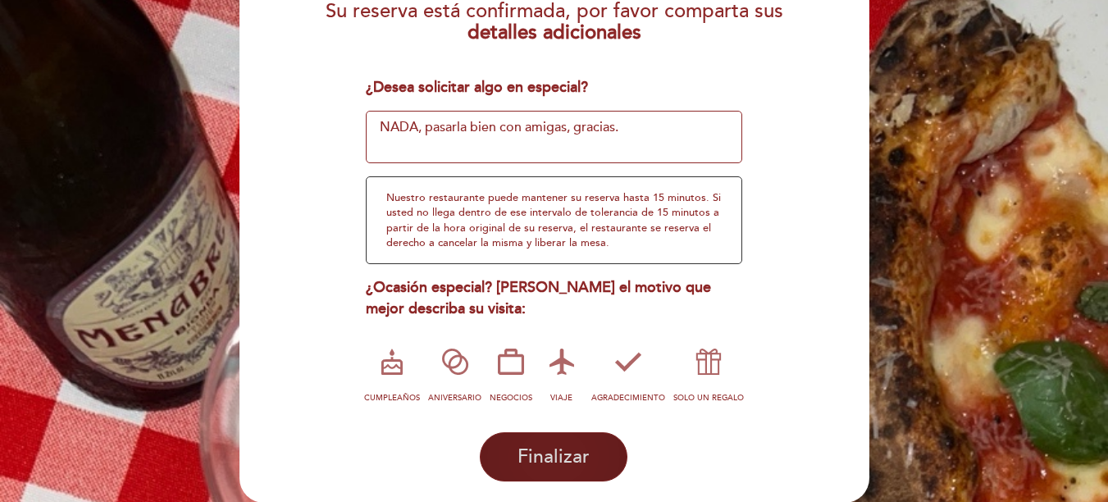
type textarea "NADA, pasarla bien con amigas, gracias."
drag, startPoint x: 562, startPoint y: 460, endPoint x: 564, endPoint y: 448, distance: 12.4
click at [564, 450] on span "Finalizar" at bounding box center [554, 456] width 72 height 23
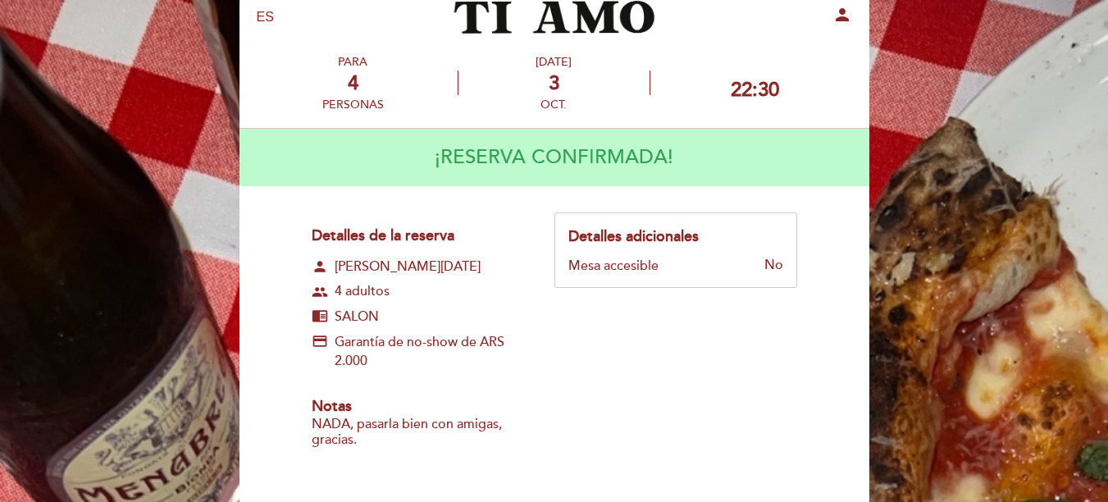
scroll to position [82, 0]
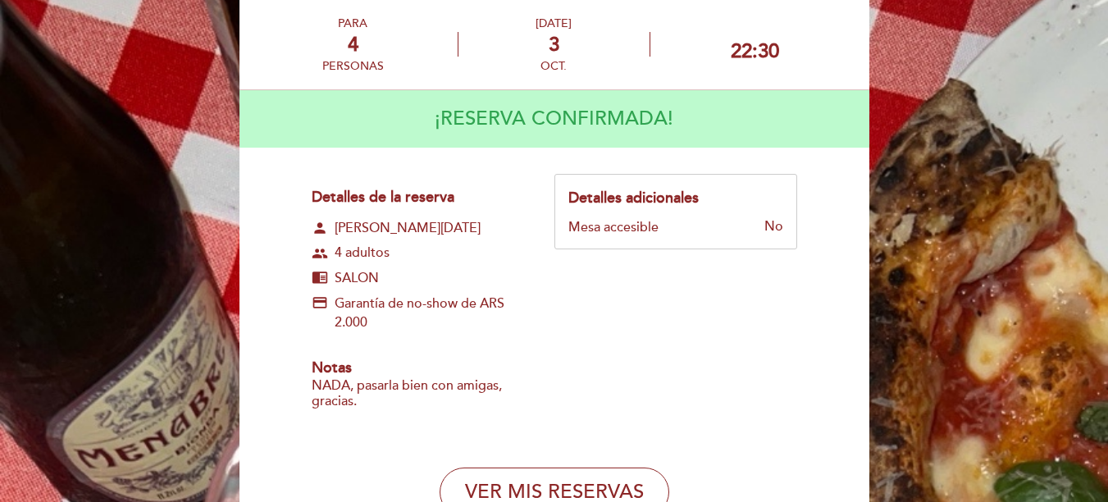
click at [778, 224] on div "No" at bounding box center [721, 228] width 124 height 16
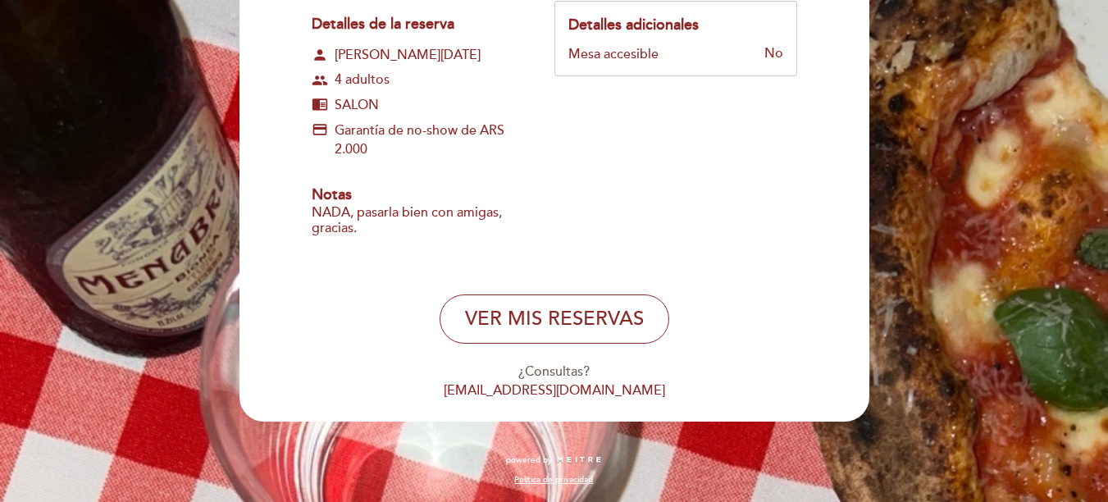
scroll to position [256, 0]
